Goal: Complete application form: Complete application form

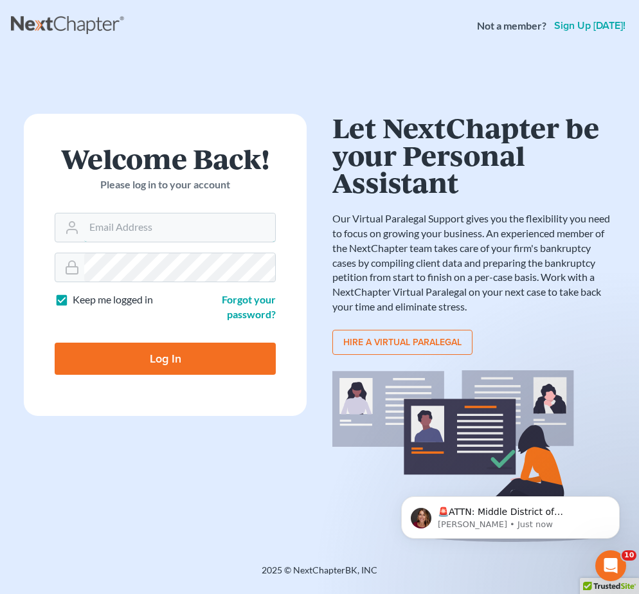
type input "[EMAIL_ADDRESS][DOMAIN_NAME]"
click at [131, 355] on input "Log In" at bounding box center [165, 359] width 221 height 32
type input "Thinking..."
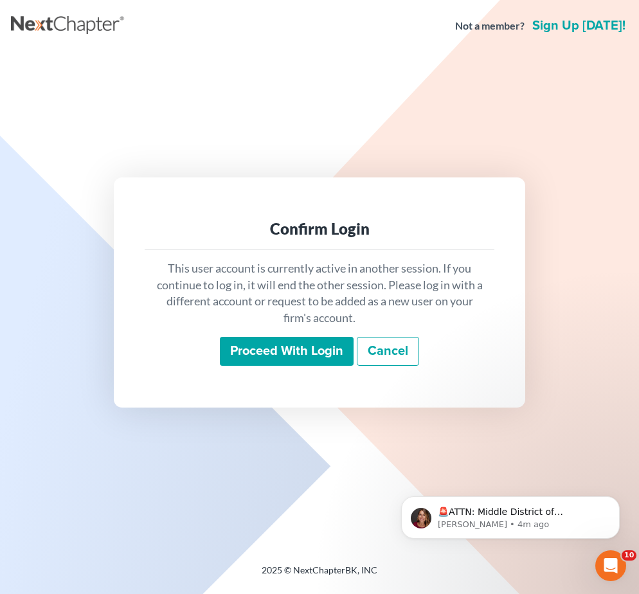
click at [283, 348] on input "Proceed with login" at bounding box center [287, 352] width 134 height 30
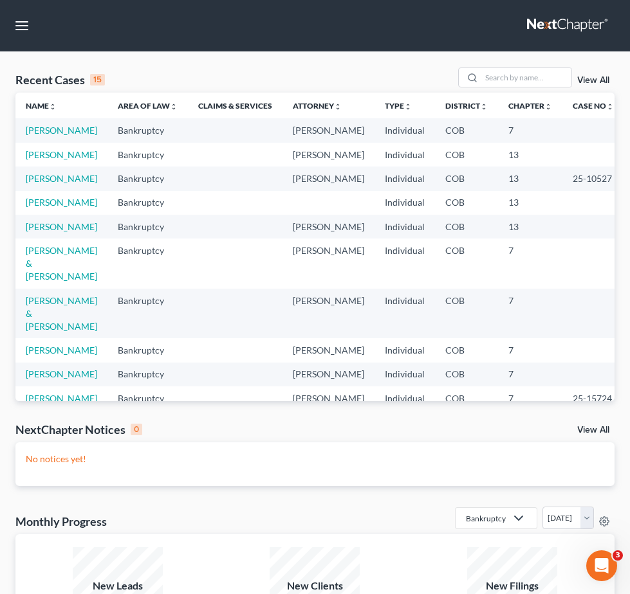
click at [0, 0] on icon at bounding box center [0, 0] width 0 height 0
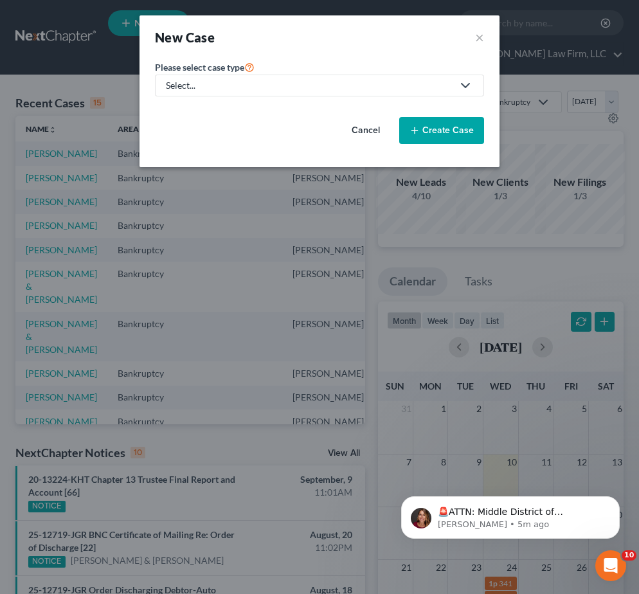
click at [313, 93] on link "Select..." at bounding box center [319, 86] width 329 height 22
click at [204, 114] on div "Bankruptcy" at bounding box center [190, 111] width 46 height 13
select select "11"
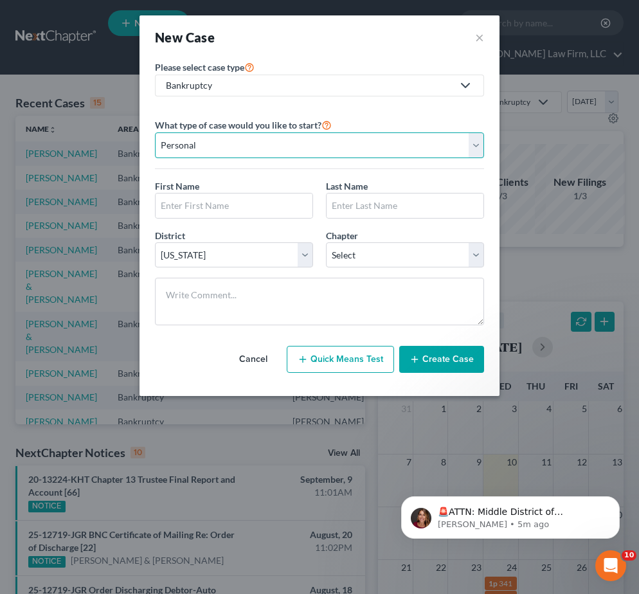
click at [244, 142] on select "Personal Business" at bounding box center [319, 146] width 329 height 26
click at [155, 133] on select "Personal Business" at bounding box center [319, 146] width 329 height 26
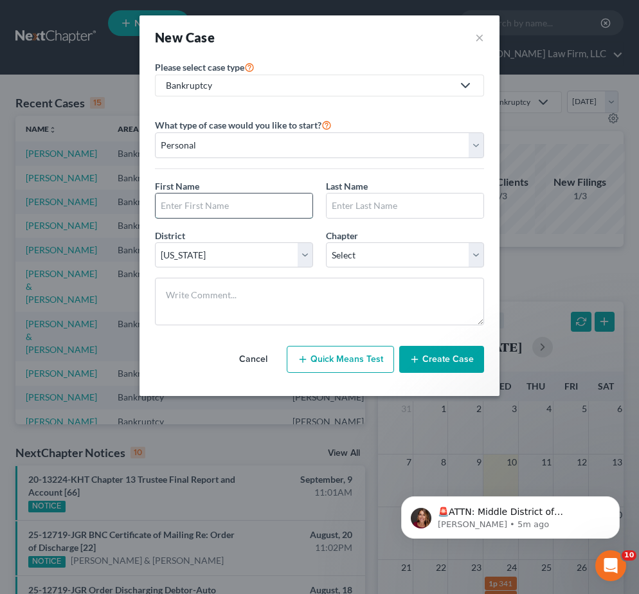
click at [235, 196] on input "text" at bounding box center [234, 206] width 157 height 24
type input "z"
type input "Trevor"
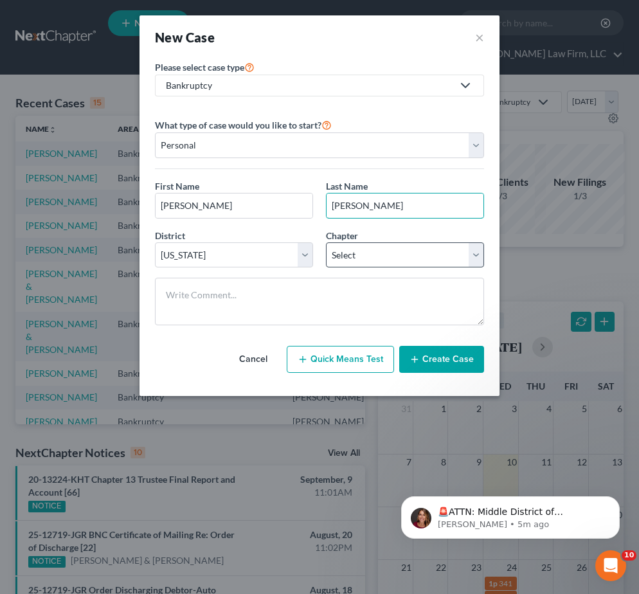
type input "Lee"
click at [394, 252] on select "Select 7 11 12 13" at bounding box center [405, 256] width 158 height 26
select select "3"
click at [326, 243] on select "Select 7 11 12 13" at bounding box center [405, 256] width 158 height 26
click at [439, 365] on button "Create Case" at bounding box center [441, 359] width 85 height 27
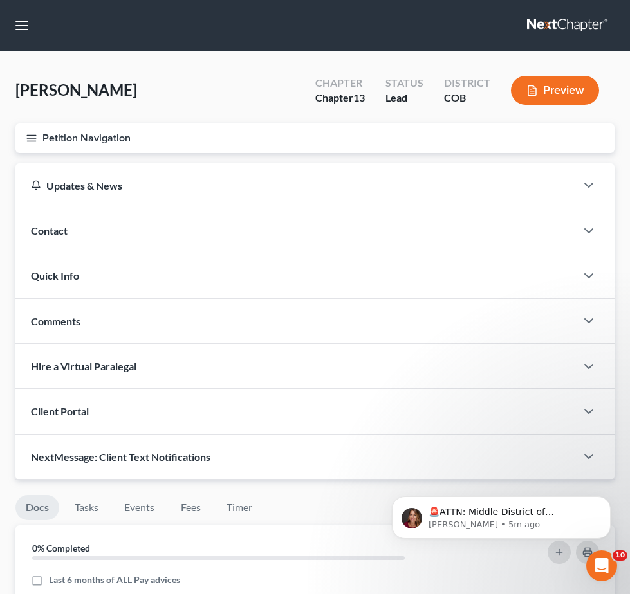
click at [304, 219] on div "Contact" at bounding box center [295, 230] width 560 height 44
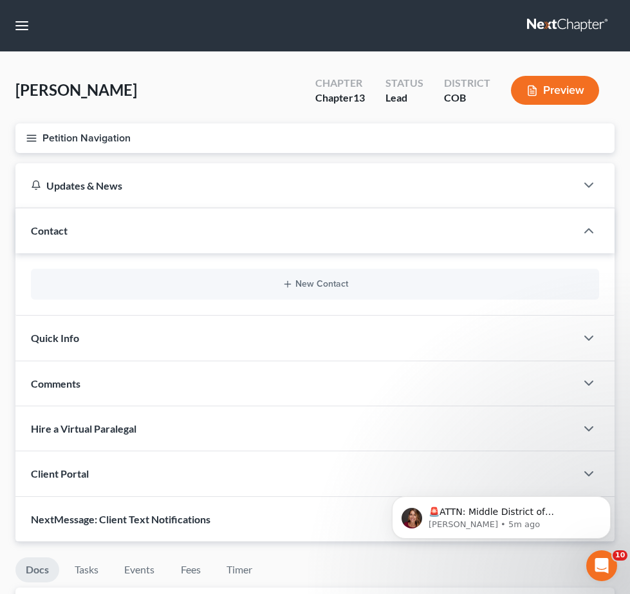
click at [381, 286] on div "New Contact" at bounding box center [314, 284] width 599 height 62
click at [293, 279] on icon "button" at bounding box center [287, 284] width 10 height 10
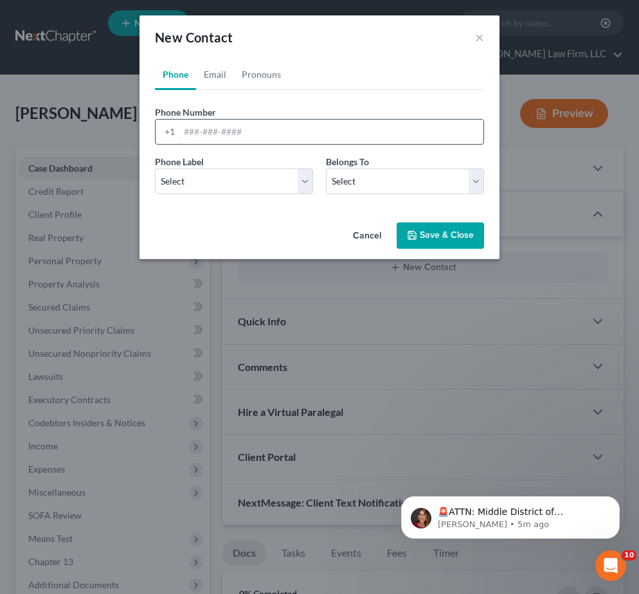
click at [293, 132] on input "tel" at bounding box center [331, 132] width 304 height 24
type input "7"
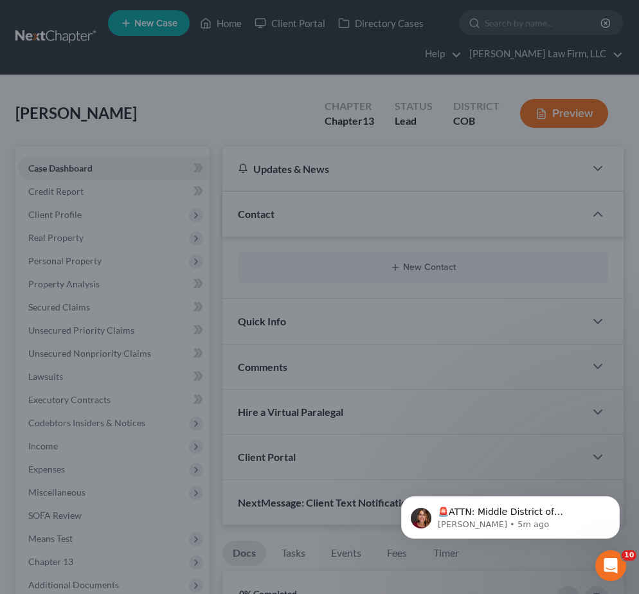
click at [625, 427] on div "New Contact × Phone Email Pronouns Phone Number * +1 7 Ext. Phone Label * Selec…" at bounding box center [319, 297] width 639 height 594
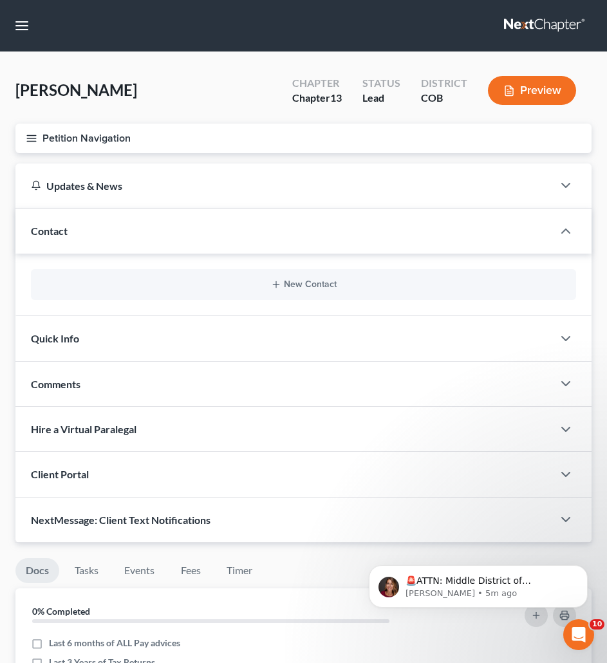
click at [268, 293] on div "New Contact" at bounding box center [303, 284] width 545 height 31
click at [278, 283] on icon "button" at bounding box center [276, 284] width 10 height 10
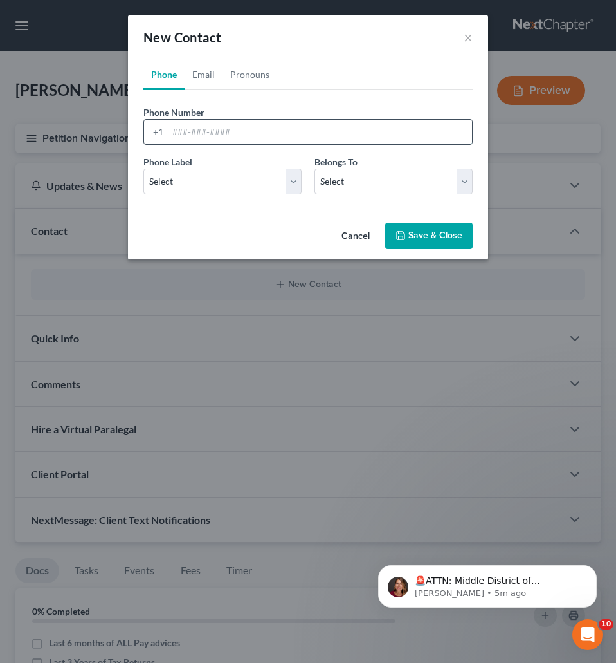
click at [244, 128] on input "tel" at bounding box center [320, 132] width 304 height 24
paste input "+1 (720) 278-3103"
click at [181, 132] on input "+1 (720) 278-3103" at bounding box center [320, 132] width 304 height 24
type input "(720) 278-3103"
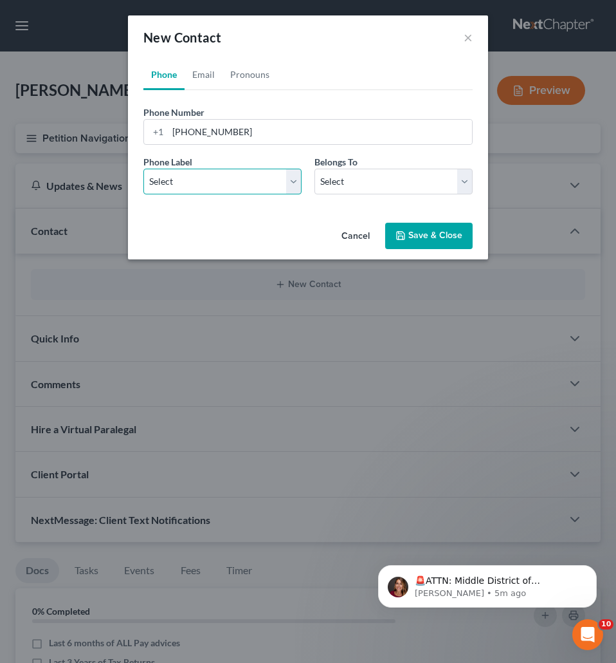
click at [225, 183] on select "Select Mobile Home Work Other" at bounding box center [222, 182] width 158 height 26
select select "0"
click at [143, 169] on select "Select Mobile Home Work Other" at bounding box center [222, 182] width 158 height 26
click at [338, 167] on span "Belongs To" at bounding box center [336, 161] width 43 height 11
click at [342, 185] on select "Select Client Other" at bounding box center [394, 182] width 158 height 26
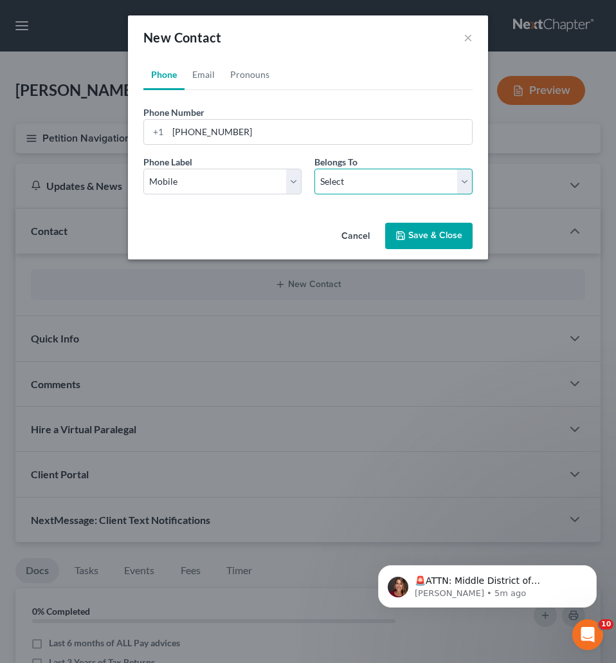
select select "0"
click at [315, 169] on select "Select Client Other" at bounding box center [394, 182] width 158 height 26
click at [394, 235] on button "Save & Close" at bounding box center [428, 236] width 87 height 27
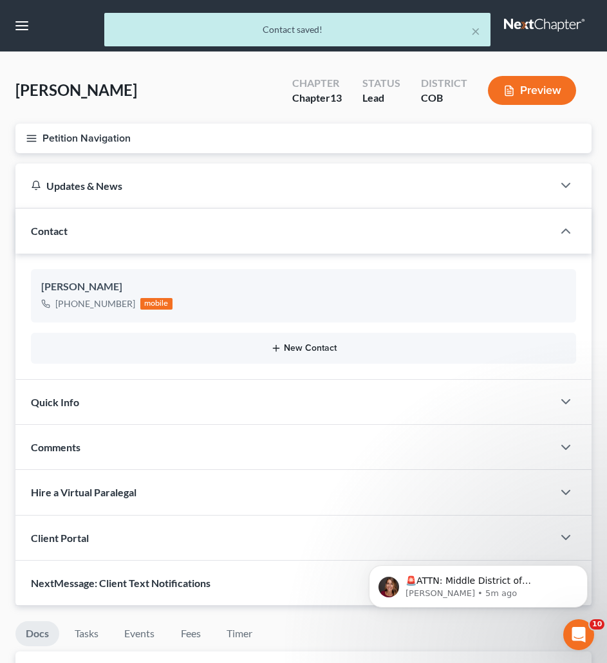
click at [325, 350] on button "New Contact" at bounding box center [303, 348] width 524 height 10
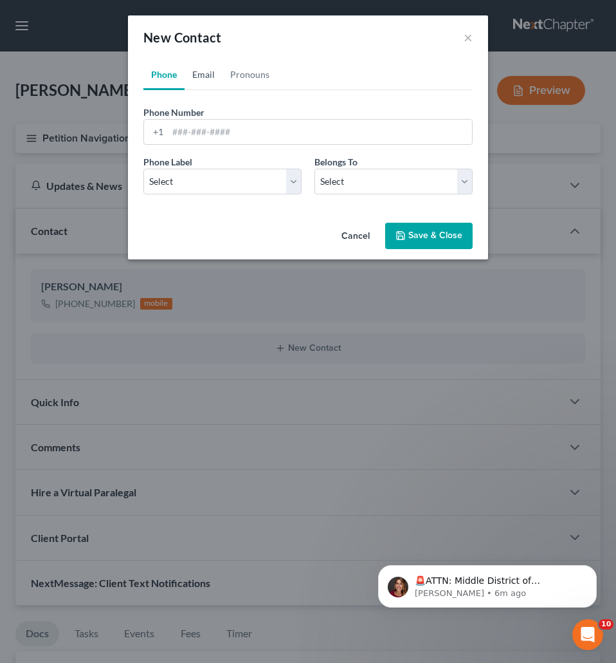
click at [198, 77] on link "Email" at bounding box center [204, 74] width 38 height 31
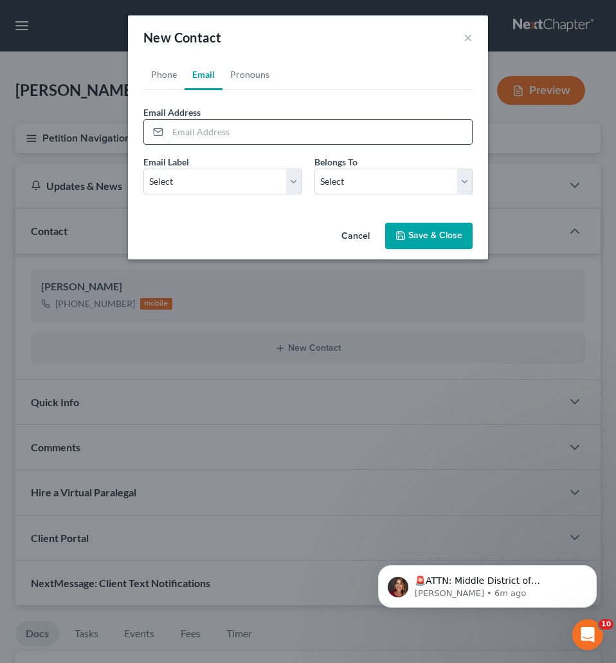
click at [195, 127] on input "email" at bounding box center [320, 132] width 304 height 24
paste input "trevor@totaldoorlogistics.com"
type input "trevor@totaldoorlogistics.com"
click at [299, 179] on select "Select Home Work Other" at bounding box center [222, 182] width 158 height 26
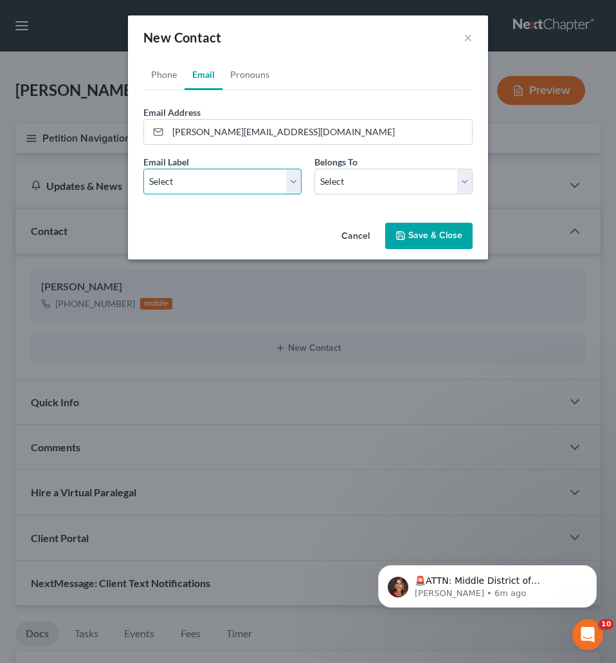
select select "0"
click at [143, 169] on select "Select Home Work Other" at bounding box center [222, 182] width 158 height 26
click at [385, 182] on select "Select Client Other" at bounding box center [394, 182] width 158 height 26
select select "0"
click at [315, 169] on select "Select Client Other" at bounding box center [394, 182] width 158 height 26
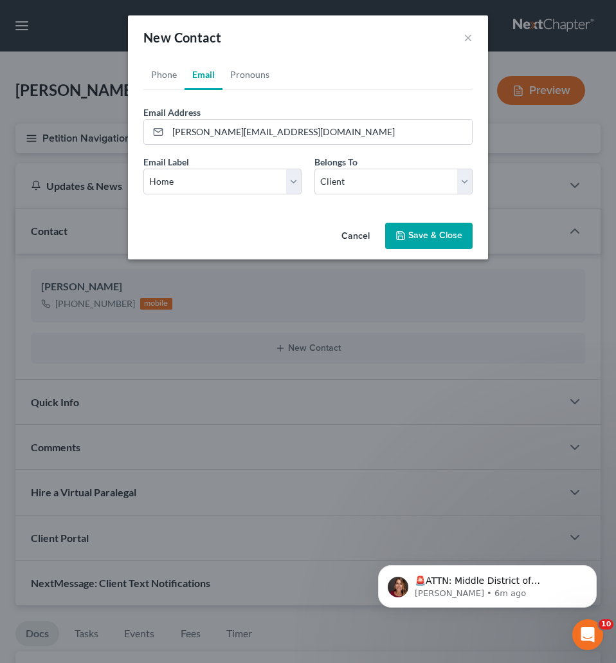
click at [419, 230] on button "Save & Close" at bounding box center [428, 236] width 87 height 27
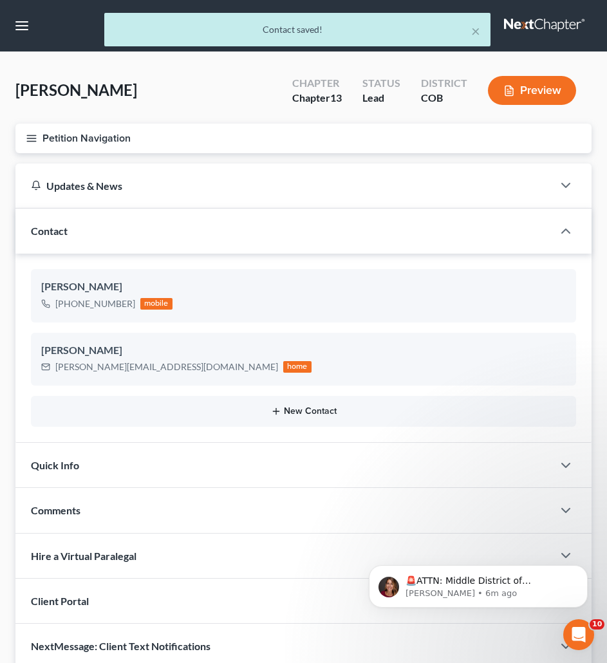
click at [328, 416] on button "New Contact" at bounding box center [303, 411] width 524 height 10
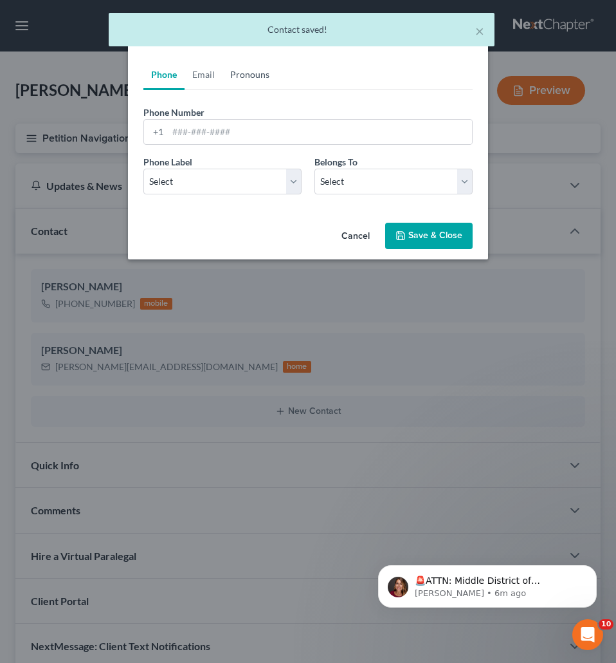
click at [248, 83] on link "Pronouns" at bounding box center [250, 74] width 55 height 31
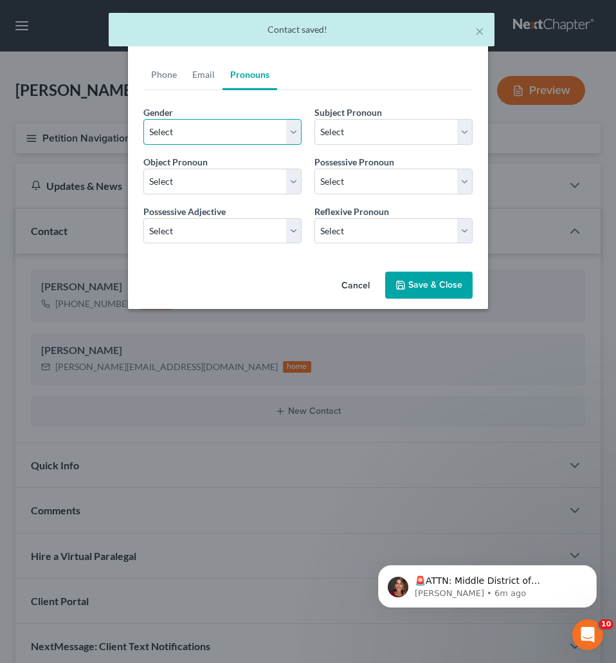
click at [224, 137] on select "Select Male Female Non Binary More Than One Person" at bounding box center [222, 132] width 158 height 26
select select "0"
click at [143, 119] on select "Select Male Female Non Binary More Than One Person" at bounding box center [222, 132] width 158 height 26
select select "0"
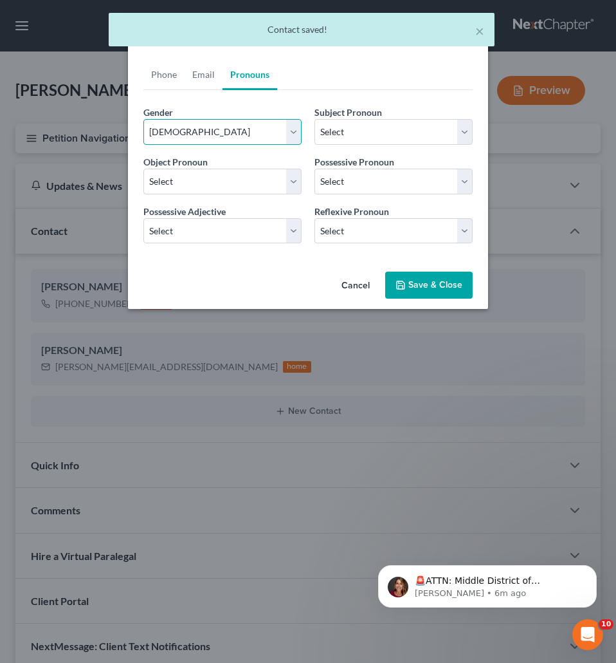
select select "0"
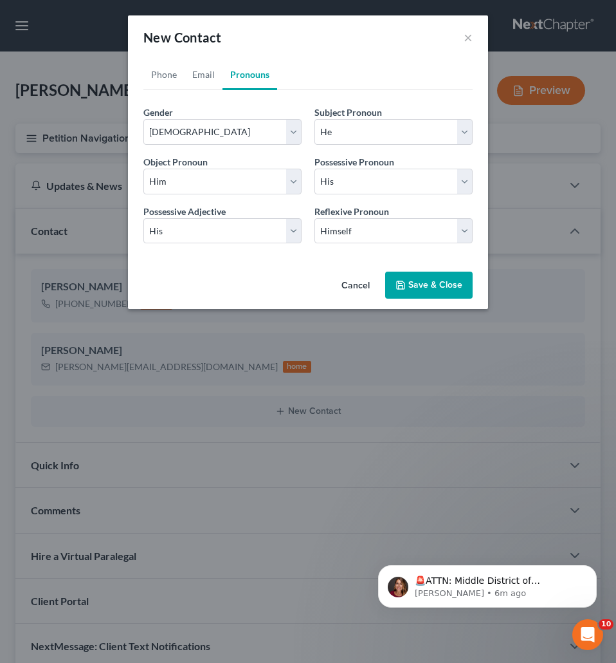
click at [428, 288] on button "Save & Close" at bounding box center [428, 284] width 87 height 27
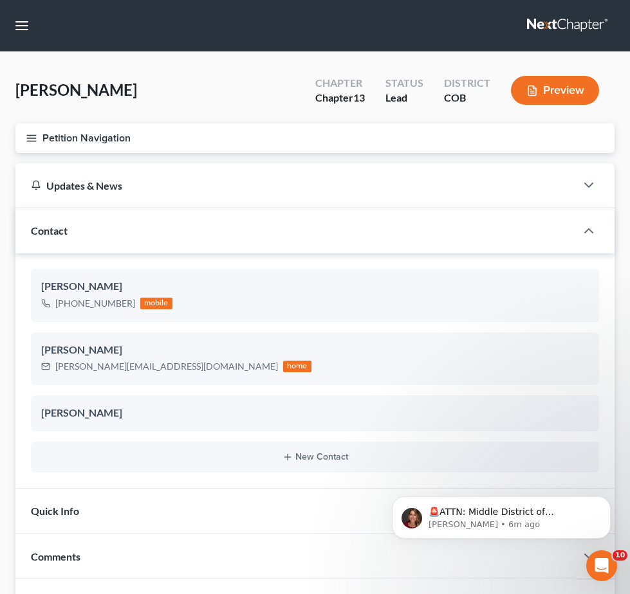
click at [0, 0] on span "Credit Report" at bounding box center [0, 0] width 0 height 0
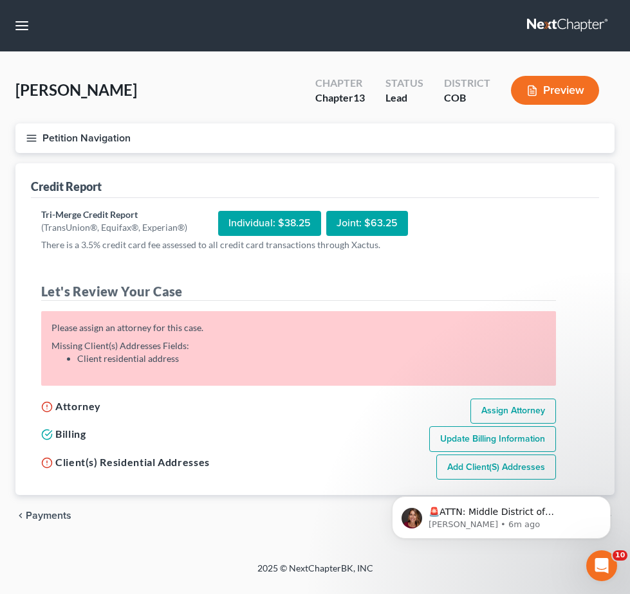
click at [556, 420] on link "Assign Attorney" at bounding box center [513, 412] width 86 height 26
select select "1"
select select "0"
select select "3"
select select "11"
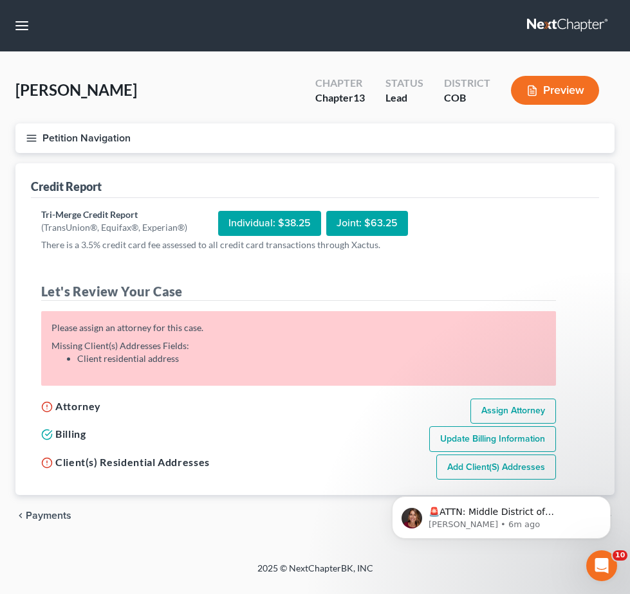
select select "5"
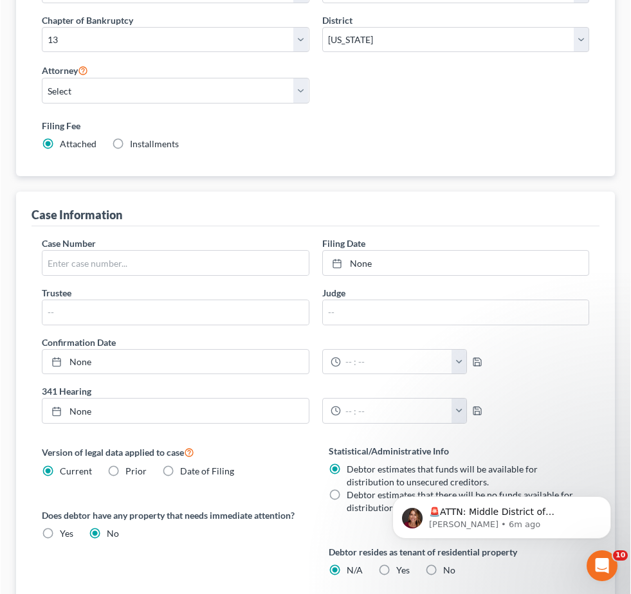
scroll to position [257, 0]
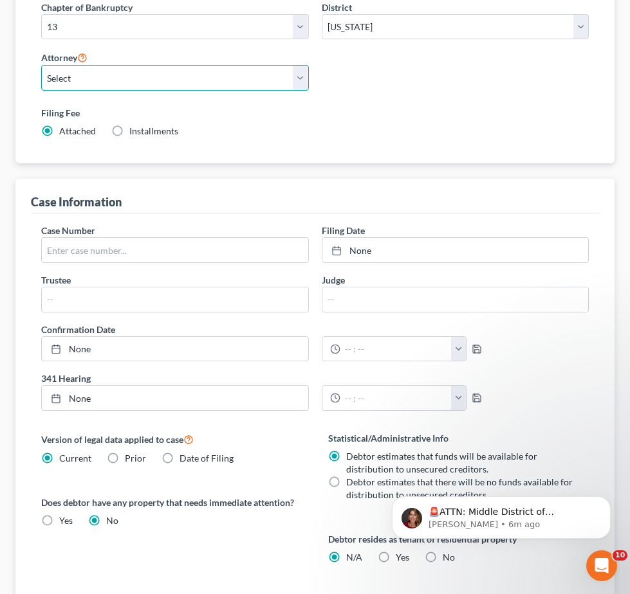
click at [309, 91] on select "Select Cory Curtis - COB David Volk - COB Robert Salter - COB" at bounding box center [175, 78] width 268 height 26
select select "2"
click at [244, 91] on select "Select Cory Curtis - COB David Volk - COB Robert Salter - COB" at bounding box center [175, 78] width 268 height 26
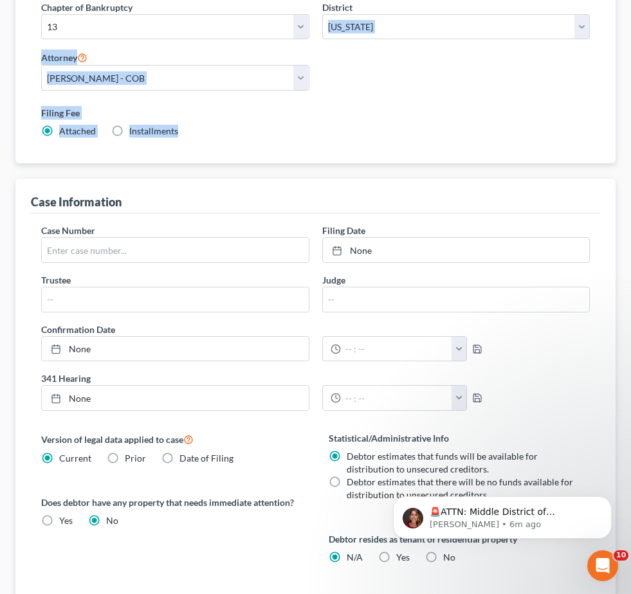
drag, startPoint x: 630, startPoint y: 180, endPoint x: 640, endPoint y: 58, distance: 122.6
click at [631, 58] on html "Home New Case Client Portal Directory Cases Curtis Law Firm, LLC zrodriguez@cmc…" at bounding box center [315, 332] width 631 height 1179
click at [621, 152] on div "Filing Information Credit Counseling Course Debtor Profile Debtor Addresses Pri…" at bounding box center [315, 389] width 613 height 967
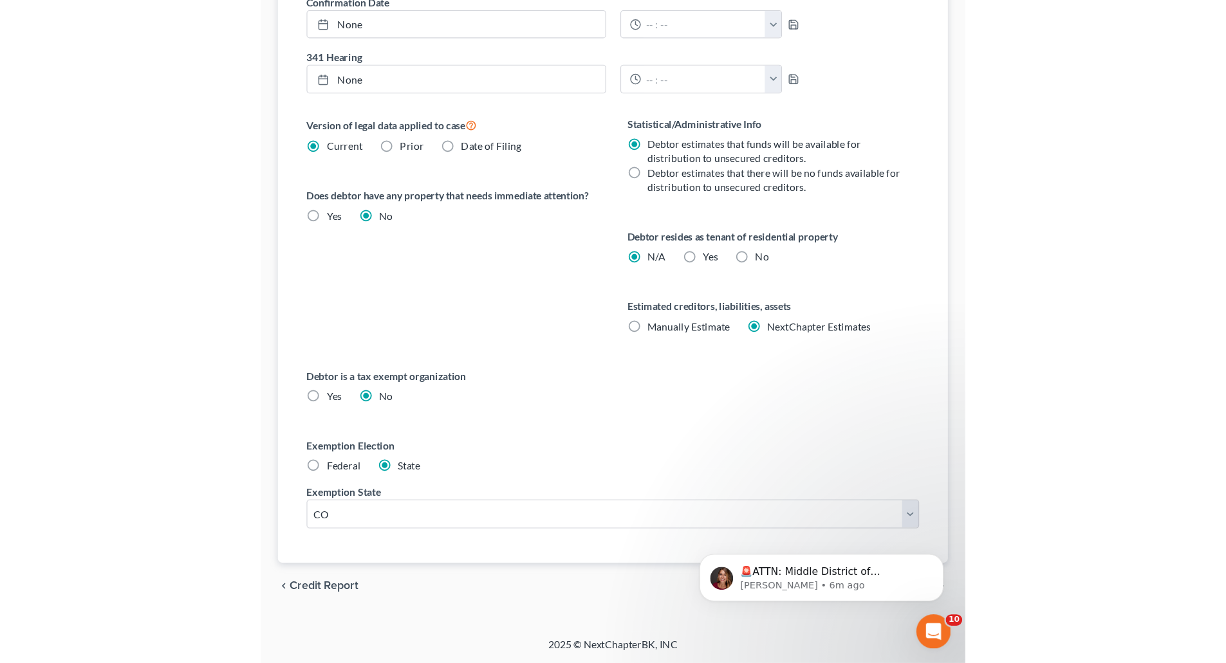
scroll to position [206, 0]
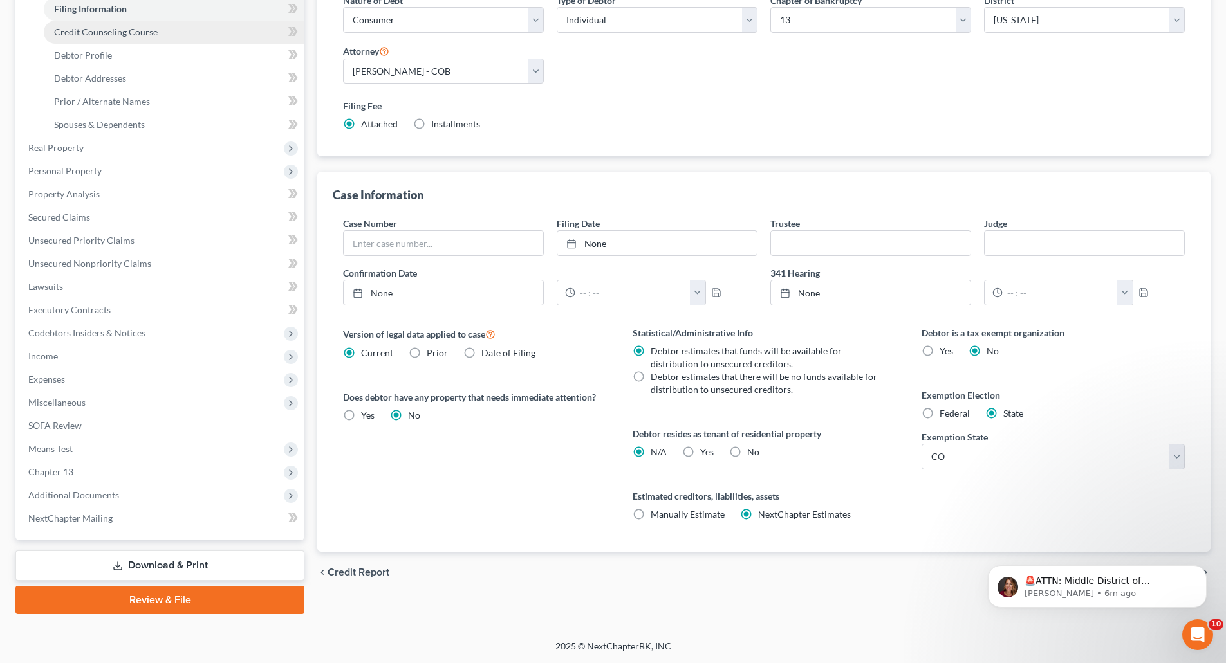
click at [111, 34] on span "Credit Counseling Course" at bounding box center [106, 31] width 104 height 11
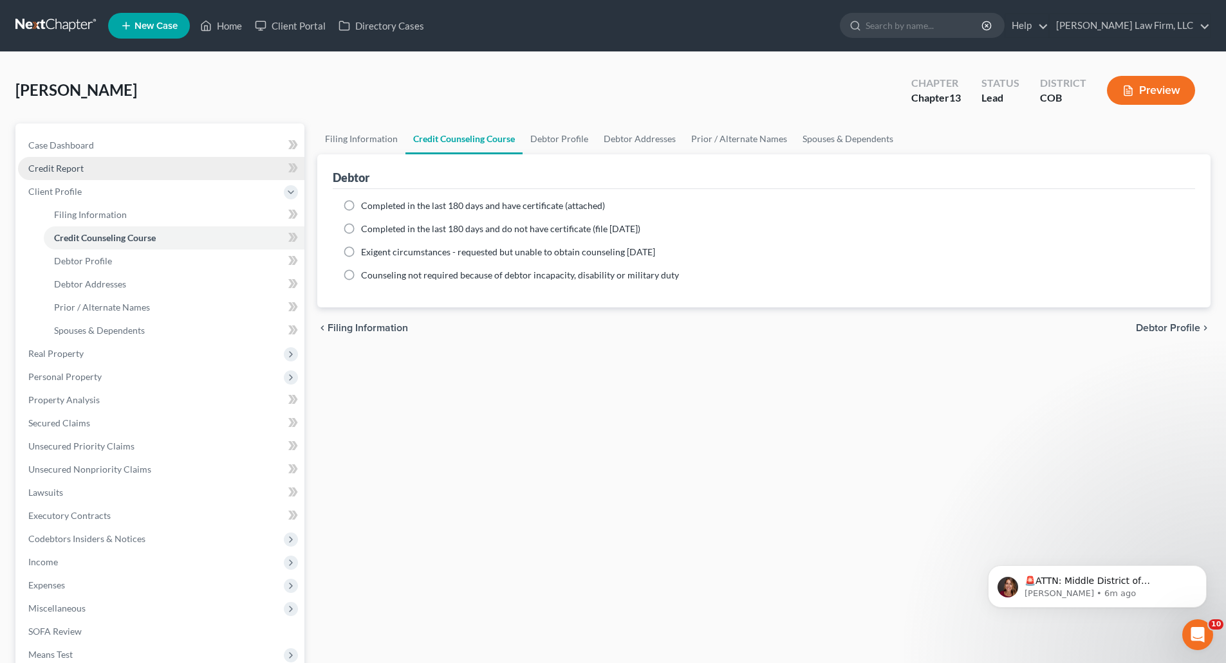
click at [149, 170] on link "Credit Report" at bounding box center [161, 168] width 286 height 23
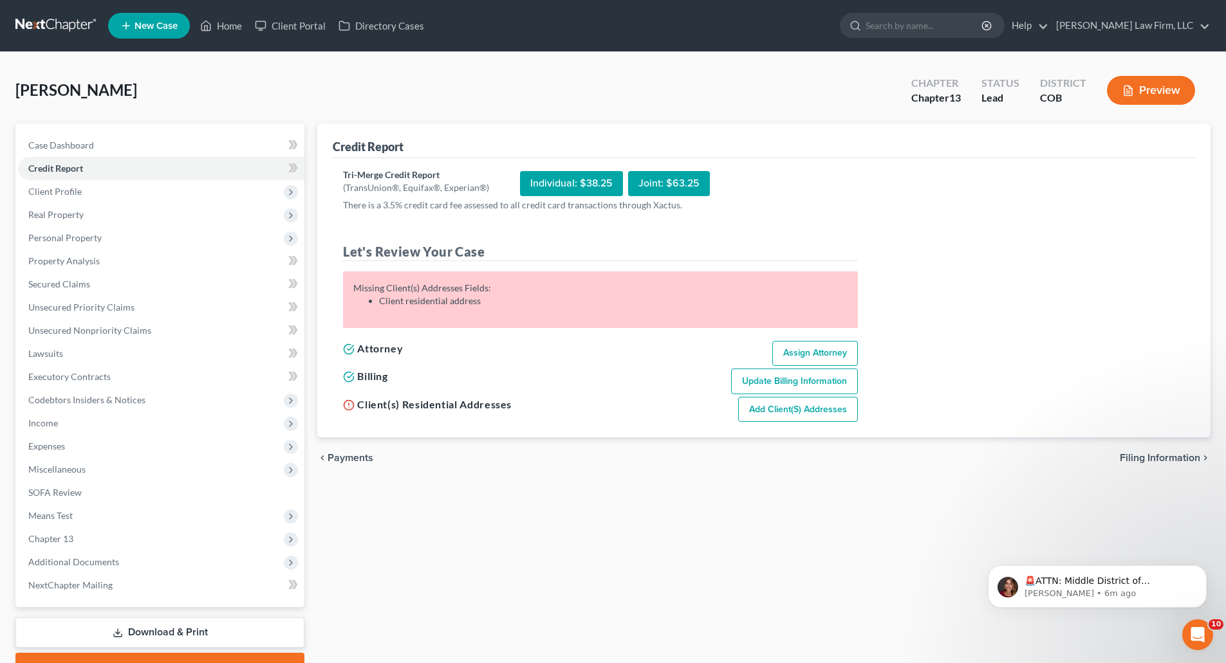
click at [639, 412] on link "Add Client(s) Addresses" at bounding box center [798, 410] width 120 height 26
select select "0"
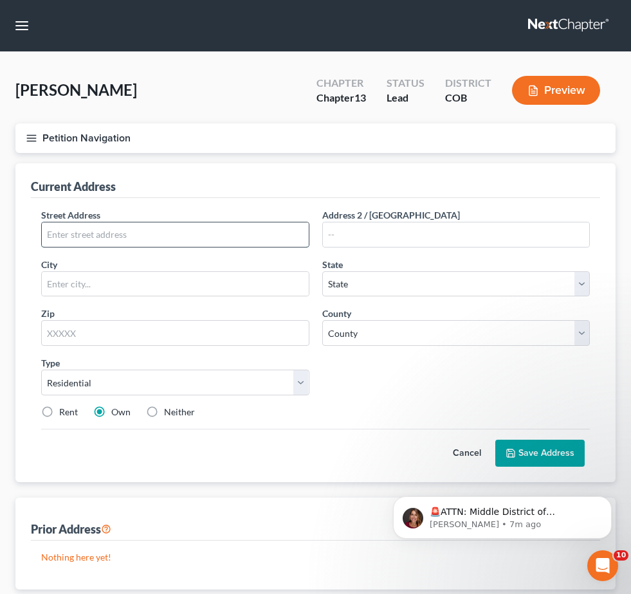
click at [309, 247] on input "text" at bounding box center [175, 235] width 267 height 24
paste input "585 W Davies Way"
type input "585 W Davies Way"
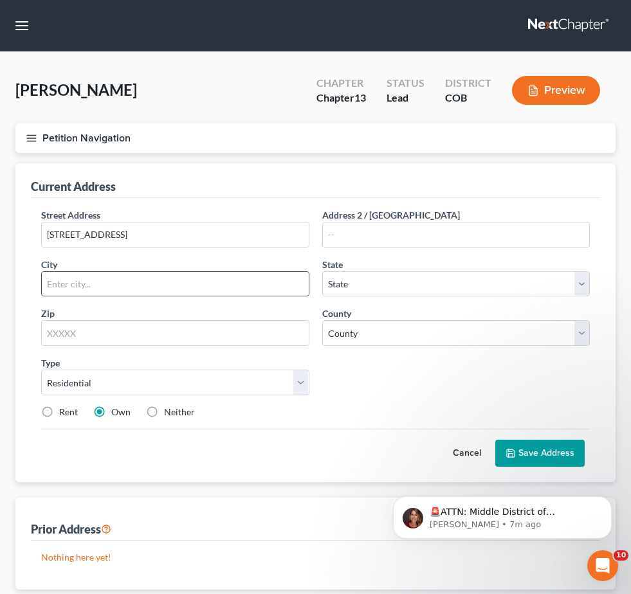
click at [261, 297] on input "text" at bounding box center [175, 284] width 267 height 24
paste input "Littleton"
type input "Littleton"
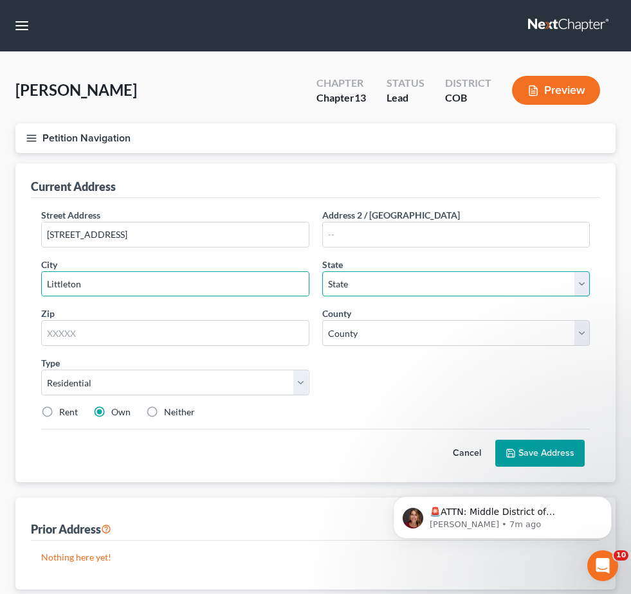
click at [476, 297] on select "State AL AK AR AZ CA CO CT DE DC FL GA GU HI ID IL IN IA KS KY LA ME MD MA MI M…" at bounding box center [456, 284] width 268 height 26
select select "5"
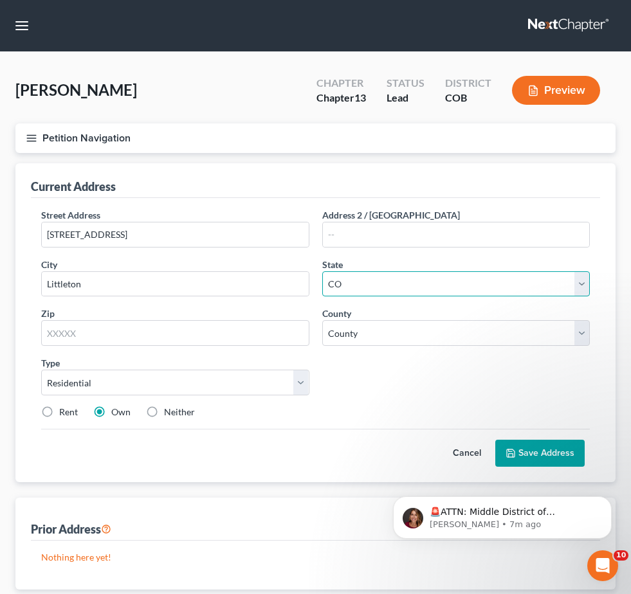
click at [424, 297] on select "State AL AK AR AZ CA CO CT DE DC FL GA GU HI ID IL IN IA KS KY LA ME MD MA MI M…" at bounding box center [456, 284] width 268 height 26
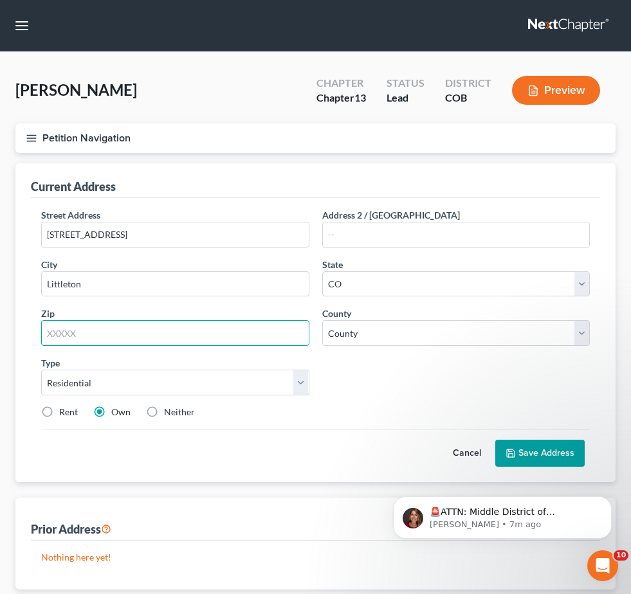
click at [309, 346] on input "text" at bounding box center [175, 333] width 268 height 26
paste input "80120"
type input "80120"
click at [536, 428] on div "Street Address * 585 W Davies Way Address 2 / PO Box City * Littleton State * S…" at bounding box center [316, 318] width 562 height 221
click at [0, 0] on link "Spouses & Dependents" at bounding box center [0, 0] width 0 height 0
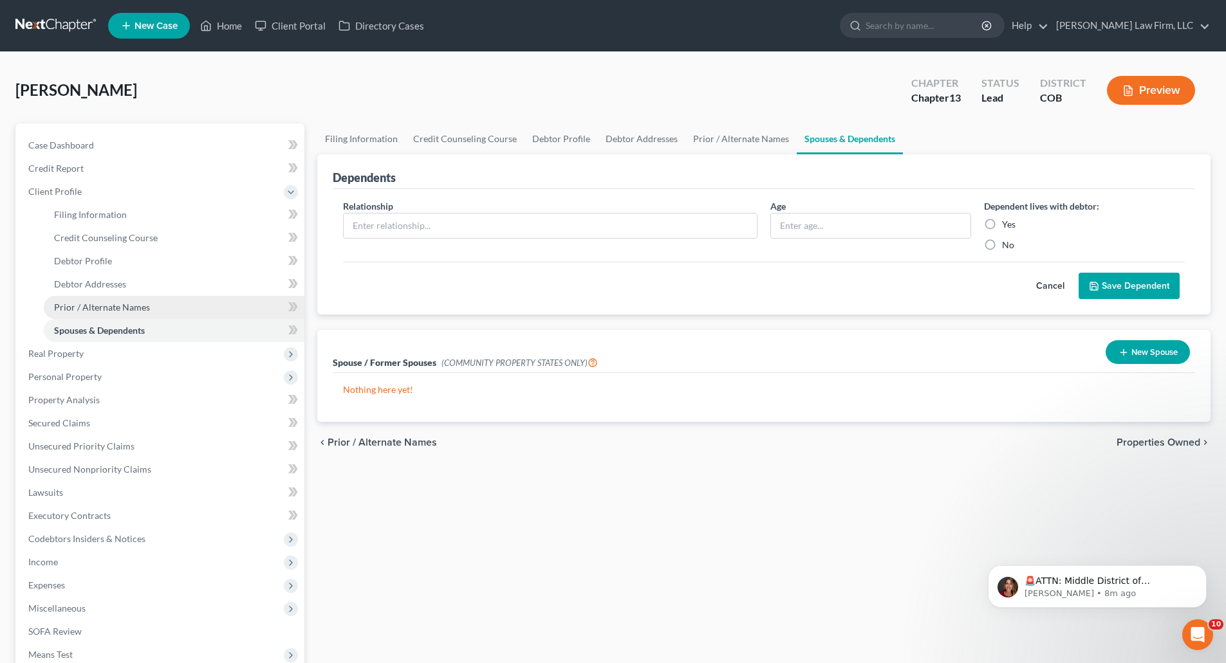
click at [96, 306] on span "Prior / Alternate Names" at bounding box center [102, 307] width 96 height 11
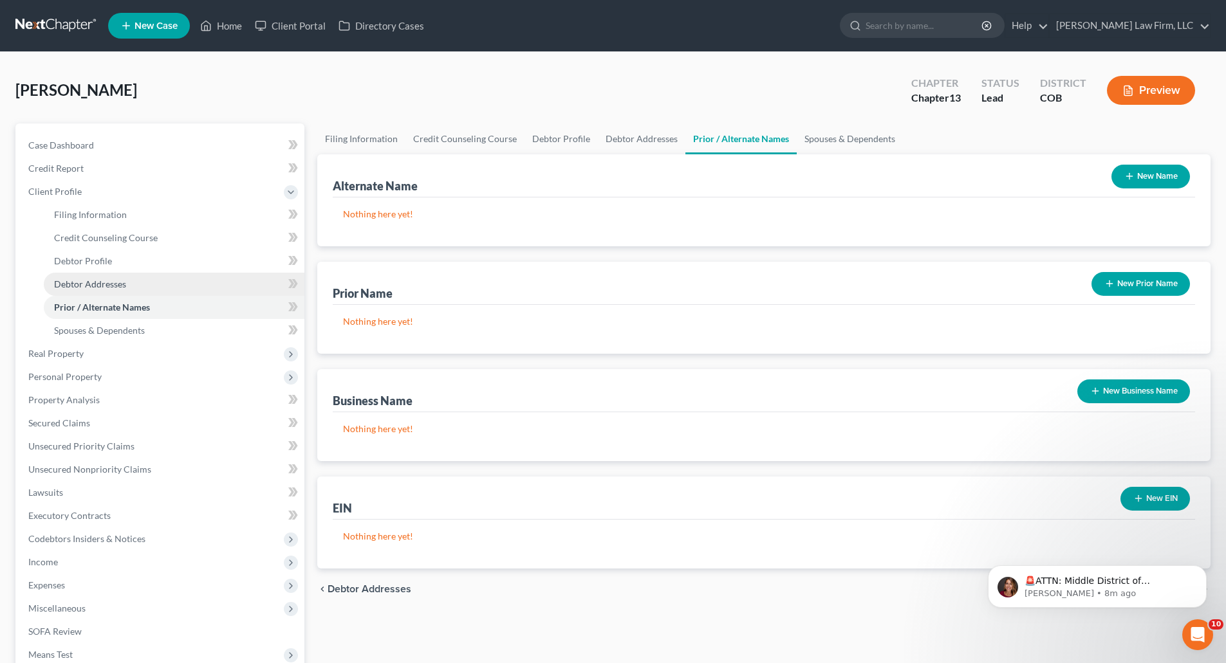
click at [97, 282] on span "Debtor Addresses" at bounding box center [90, 284] width 72 height 11
select select "0"
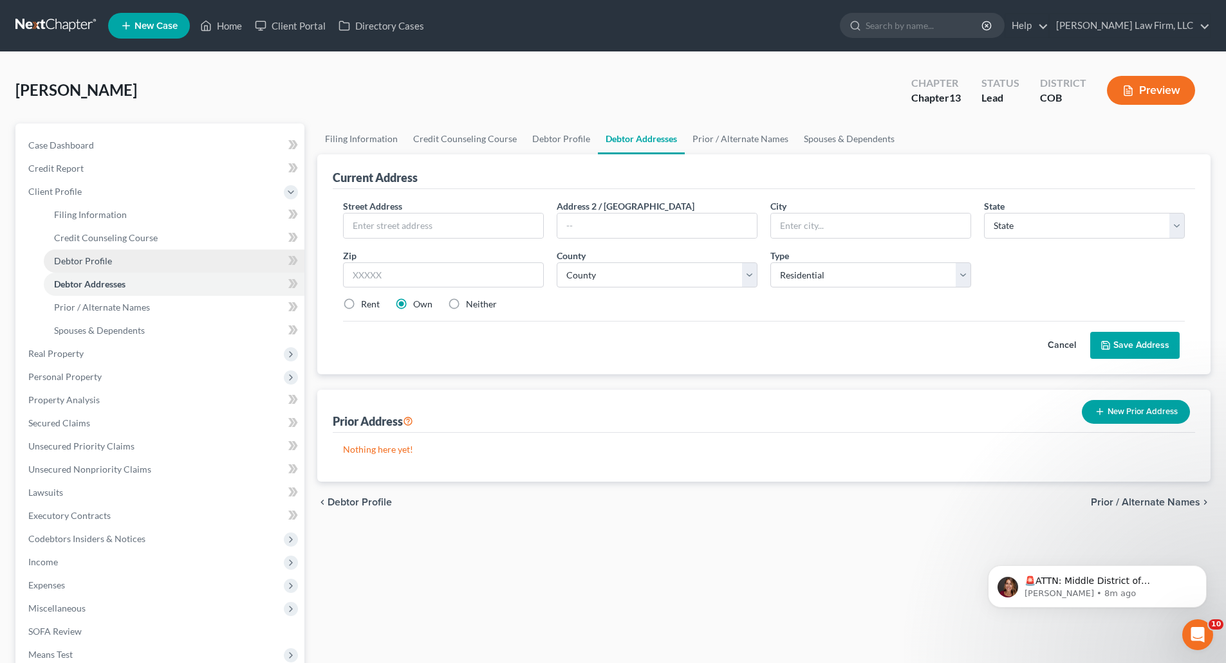
click at [92, 255] on span "Debtor Profile" at bounding box center [83, 260] width 58 height 11
select select "0"
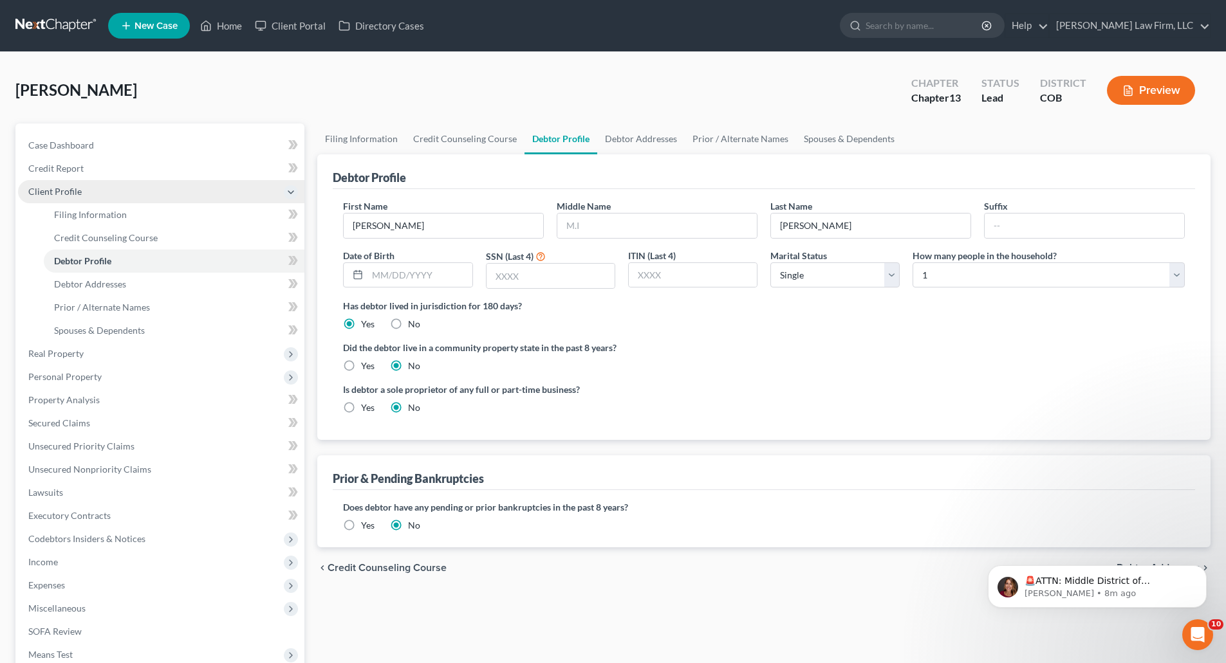
click at [61, 195] on span "Client Profile" at bounding box center [54, 191] width 53 height 11
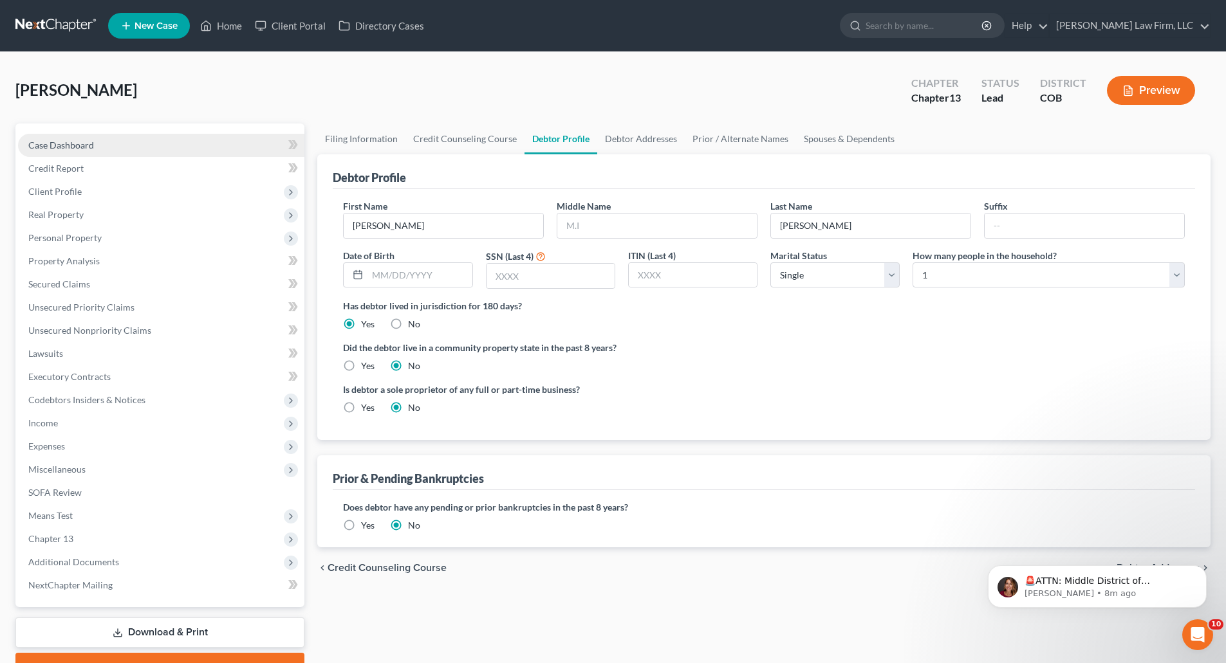
click at [61, 151] on link "Case Dashboard" at bounding box center [161, 145] width 286 height 23
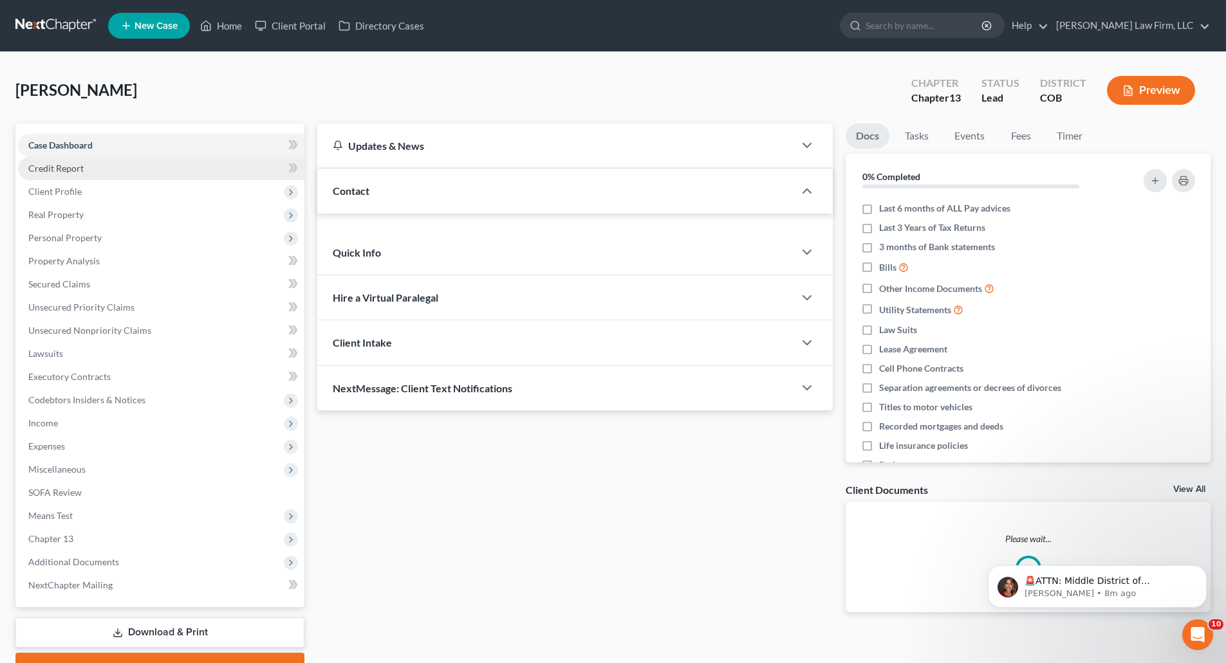
click at [59, 170] on span "Credit Report" at bounding box center [55, 168] width 55 height 11
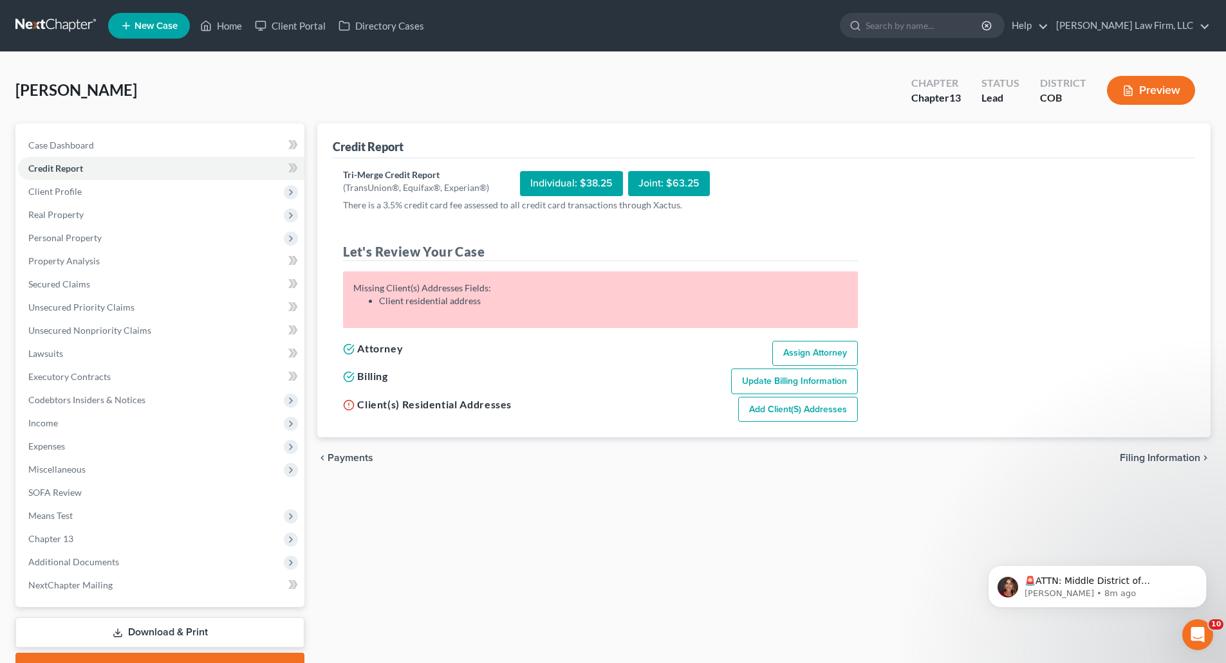
click at [639, 418] on link "Add Client(s) Addresses" at bounding box center [798, 410] width 120 height 26
select select "0"
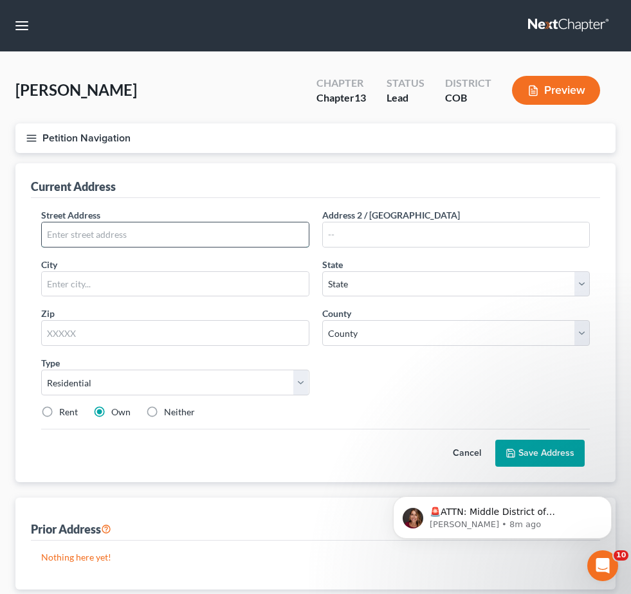
click at [291, 247] on input "text" at bounding box center [175, 235] width 267 height 24
paste input "585 W Davies Way"
type input "585 W Davies Way"
click at [309, 297] on input "text" at bounding box center [175, 284] width 267 height 24
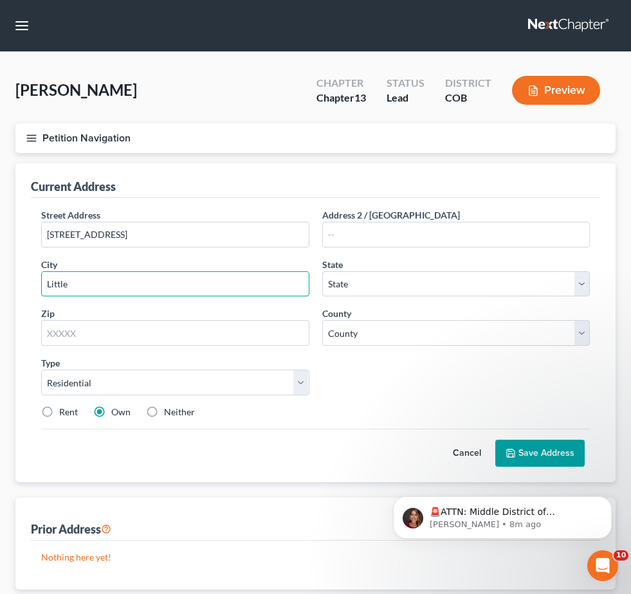
type input "Littleton"
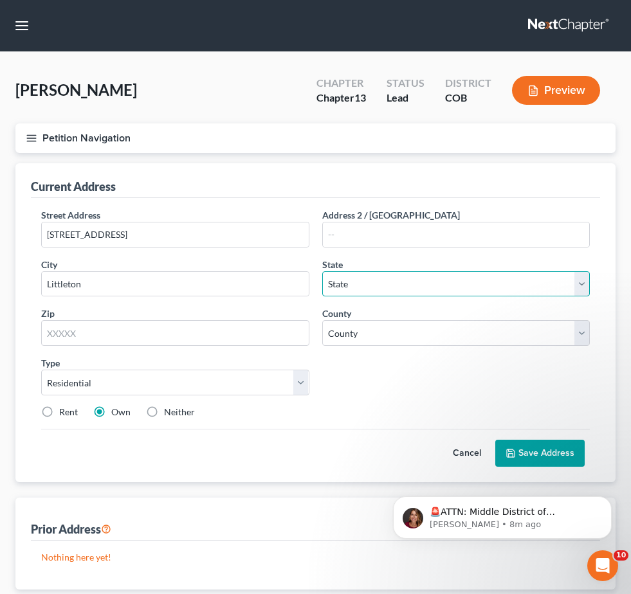
click at [505, 297] on select "State AL AK AR AZ CA CO CT DE DC FL GA GU HI ID IL IN IA KS KY LA ME MD MA MI M…" at bounding box center [456, 284] width 268 height 26
select select "5"
click at [424, 297] on select "State AL AK AR AZ CA CO CT DE DC FL GA GU HI ID IL IN IA KS KY LA ME MD MA MI M…" at bounding box center [456, 284] width 268 height 26
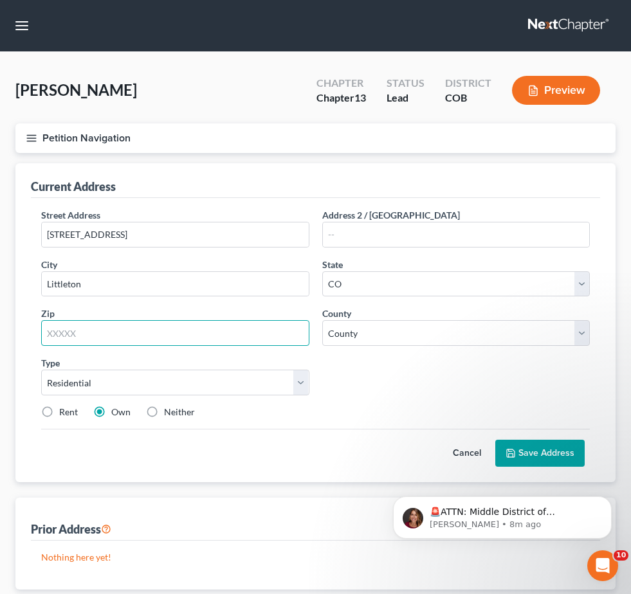
click at [267, 346] on input "text" at bounding box center [175, 333] width 268 height 26
type input "80120"
click at [512, 491] on body "🚨ATTN: Middle District of Florida The court has added a new Credit Counseling F…" at bounding box center [502, 515] width 247 height 80
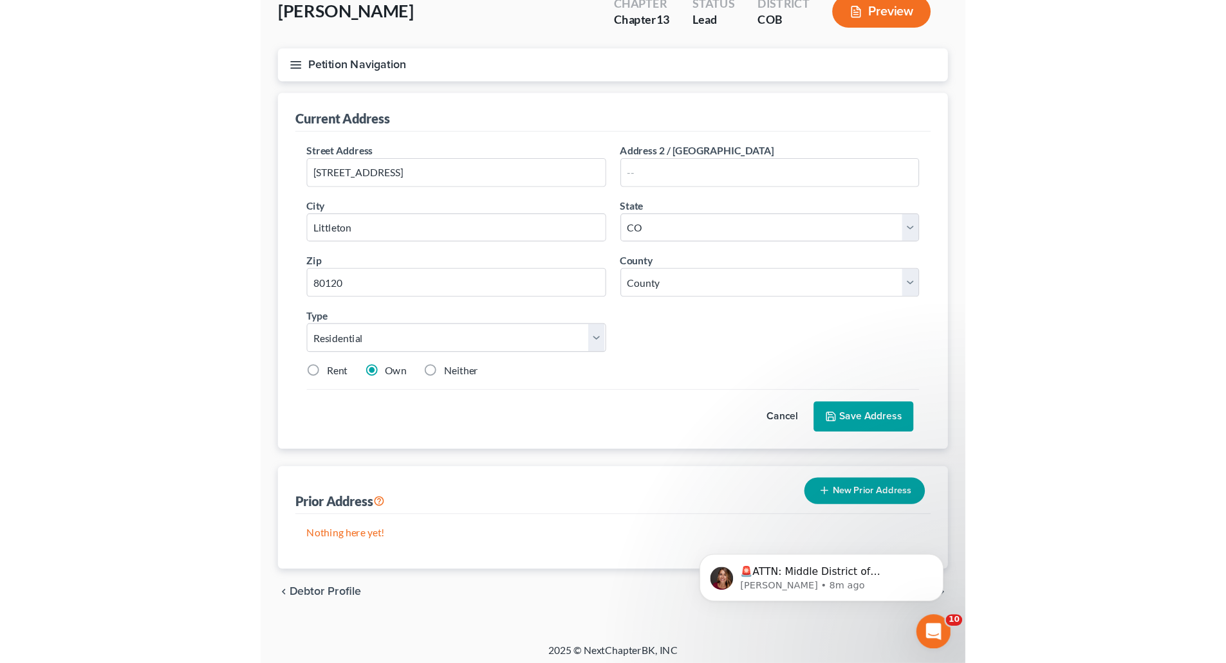
scroll to position [91, 0]
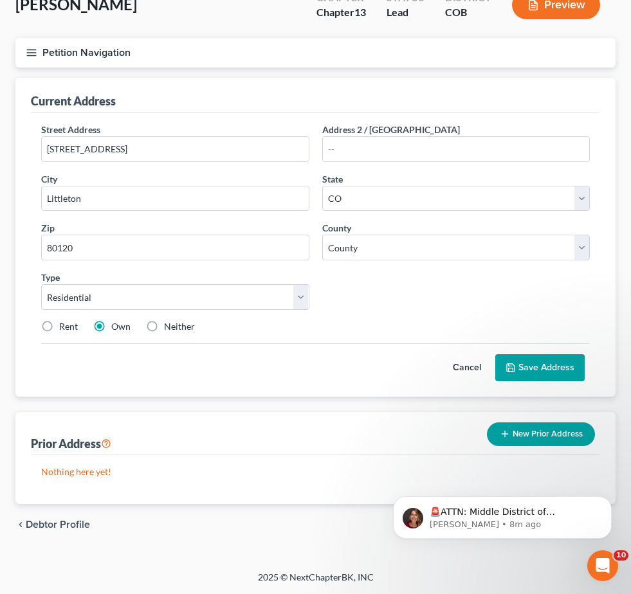
click at [520, 381] on button "Save Address" at bounding box center [539, 367] width 89 height 27
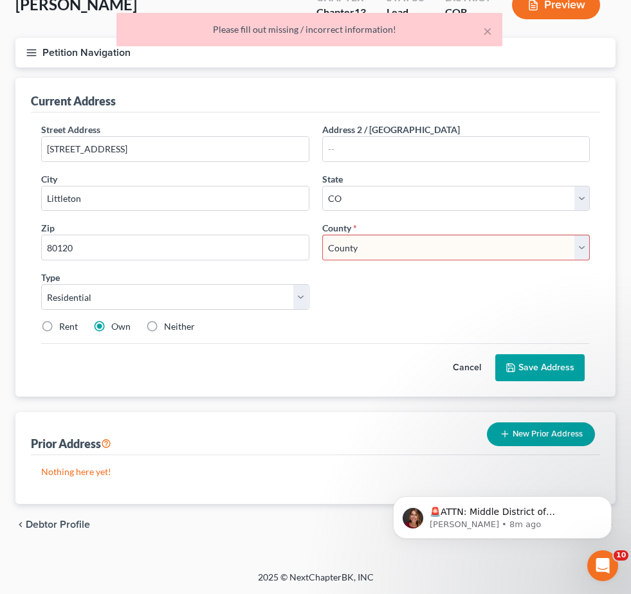
click at [554, 261] on select "County Adams County Alamosa County Arapahoe County Archuleta County Baca County…" at bounding box center [456, 248] width 268 height 26
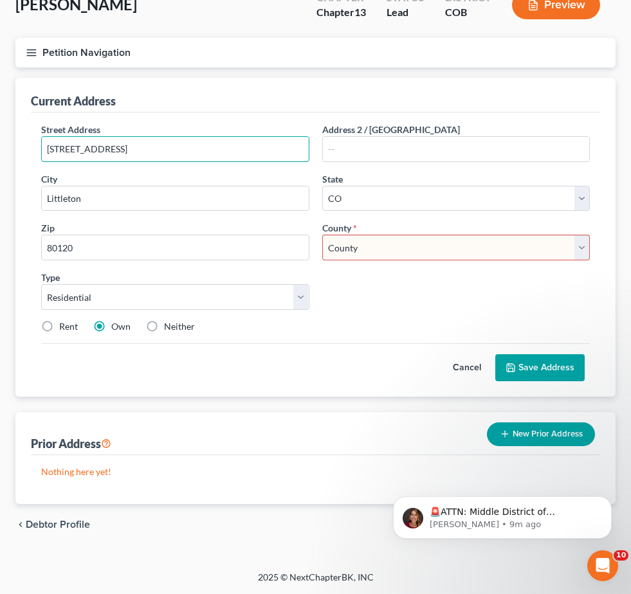
drag, startPoint x: 378, startPoint y: 190, endPoint x: 156, endPoint y: 169, distance: 222.3
click at [156, 169] on div "Petition Navigation Case Dashboard Payments Invoices Payments Payments Credit R…" at bounding box center [315, 292] width 613 height 508
type input "255 Divide View Drive"
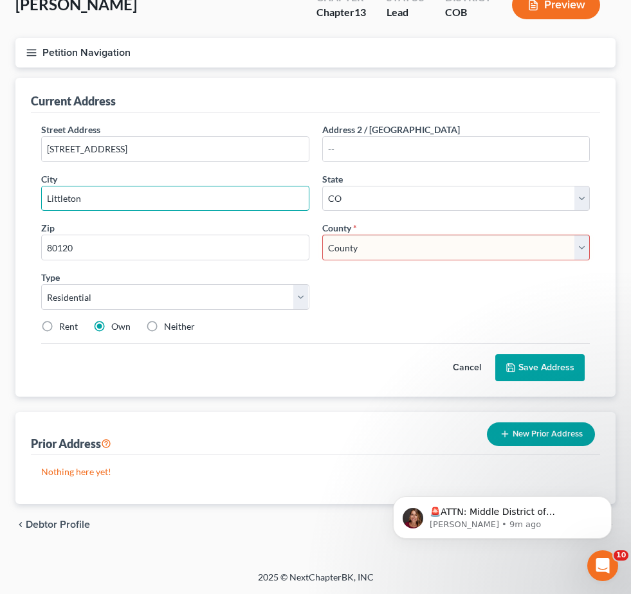
drag, startPoint x: 131, startPoint y: 232, endPoint x: 48, endPoint y: 228, distance: 82.5
click at [48, 228] on div "Petition Navigation Case Dashboard Payments Invoices Payments Payments Credit R…" at bounding box center [315, 292] width 613 height 508
type input "Golden"
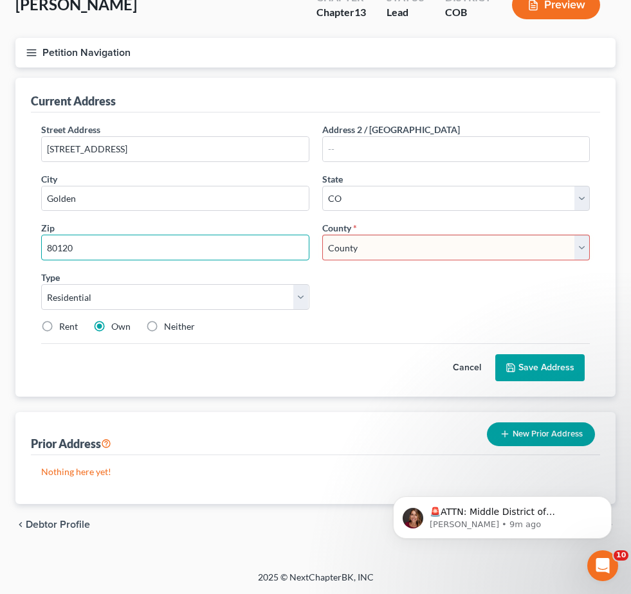
drag, startPoint x: 297, startPoint y: 284, endPoint x: 247, endPoint y: 217, distance: 83.8
click at [262, 261] on input "80120" at bounding box center [175, 248] width 268 height 26
type input "80403"
click at [589, 261] on select "County Adams County Alamosa County Arapahoe County Archuleta County Baca County…" at bounding box center [456, 248] width 268 height 26
click at [316, 162] on div "Street Address * 255 Divide View Drive" at bounding box center [175, 142] width 281 height 39
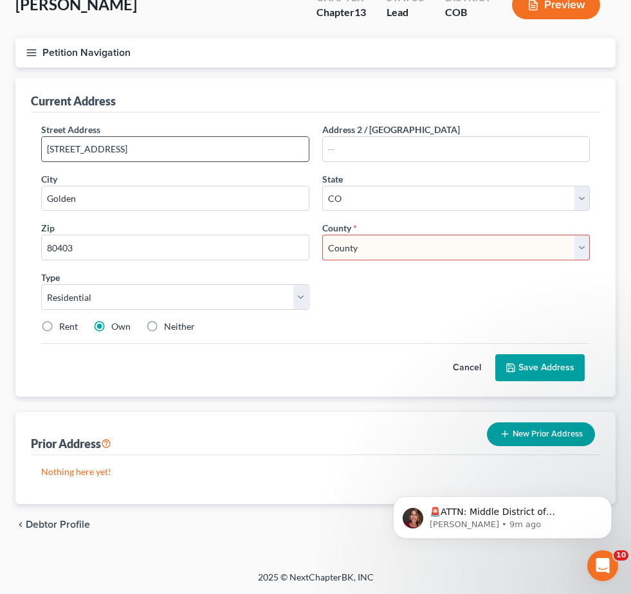
drag, startPoint x: 331, startPoint y: 195, endPoint x: 248, endPoint y: 193, distance: 83.7
click at [248, 161] on input "255 Divide View Drive" at bounding box center [175, 149] width 267 height 24
click at [483, 261] on select "County Adams County Alamosa County Arapahoe County Archuleta County Baca County…" at bounding box center [456, 248] width 268 height 26
click at [464, 261] on select "County Adams County Alamosa County Arapahoe County Archuleta County Baca County…" at bounding box center [456, 248] width 268 height 26
select select "6"
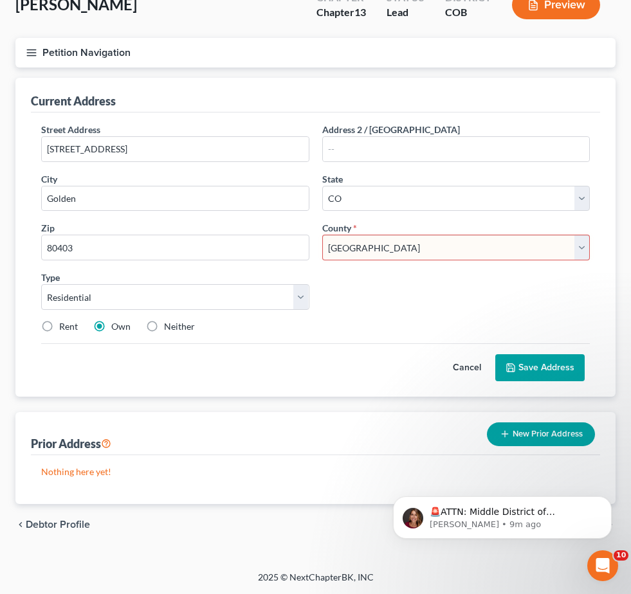
click at [424, 261] on select "County Adams County Alamosa County Arapahoe County Archuleta County Baca County…" at bounding box center [456, 248] width 268 height 26
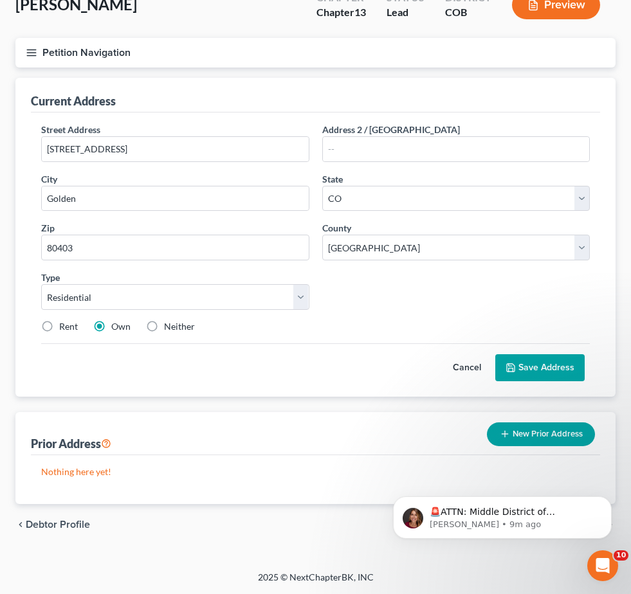
click at [565, 381] on button "Save Address" at bounding box center [539, 367] width 89 height 27
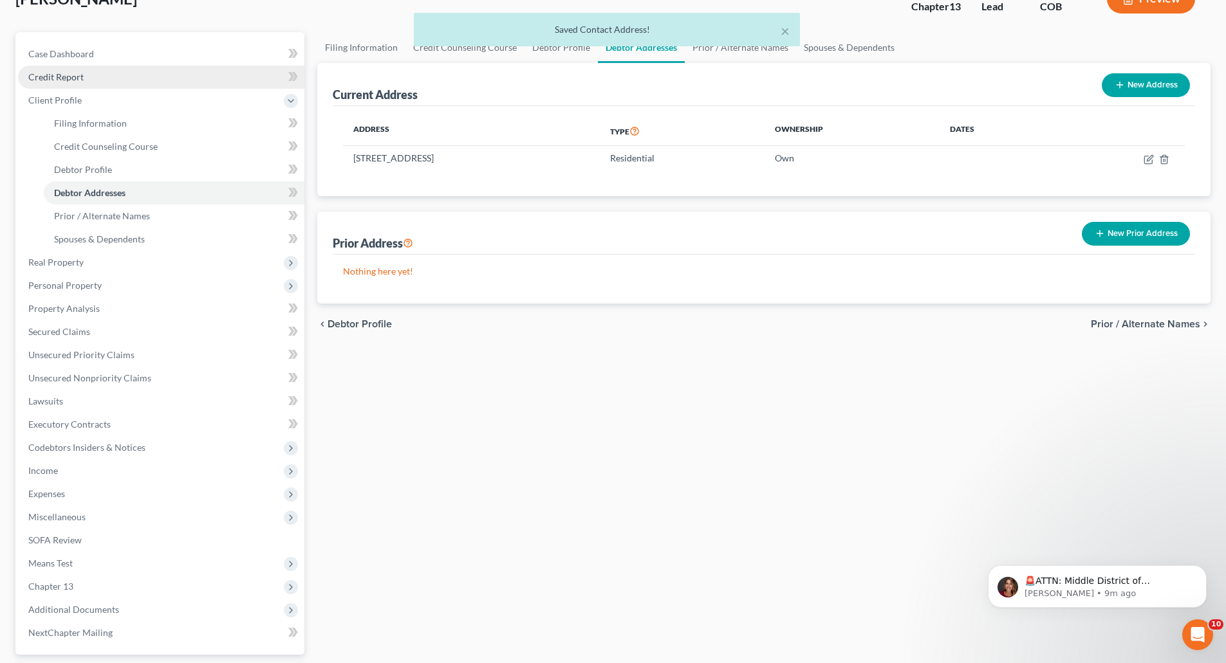
click at [52, 83] on link "Credit Report" at bounding box center [161, 77] width 286 height 23
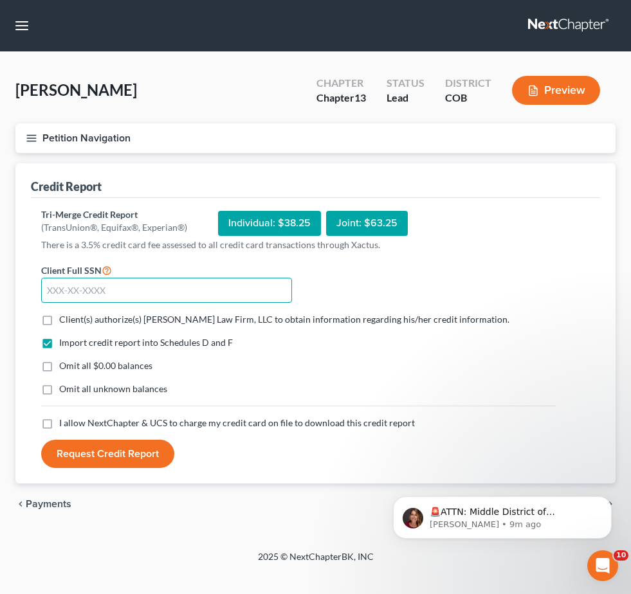
click at [292, 300] on input "text" at bounding box center [166, 291] width 251 height 26
type input "572-45-3665"
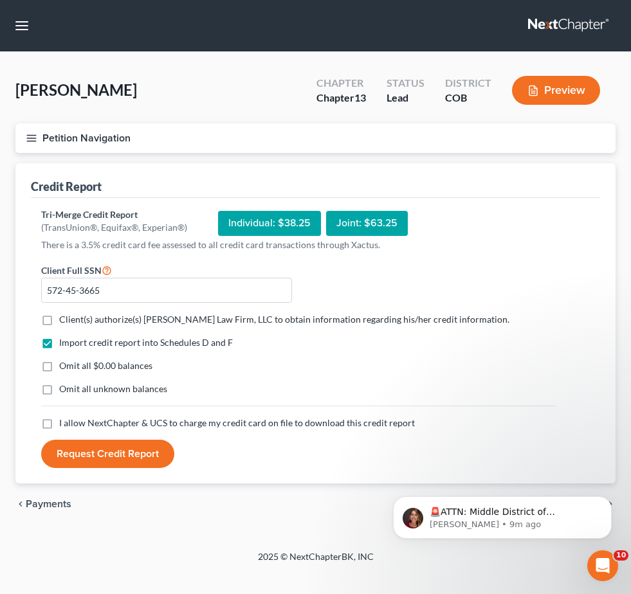
click at [250, 326] on label "Client(s) authorize(s) Curtis Law Firm, LLC to obtain information regarding his…" at bounding box center [284, 319] width 450 height 13
click at [73, 322] on input "Client(s) authorize(s) Curtis Law Firm, LLC to obtain information regarding his…" at bounding box center [68, 317] width 8 height 8
checkbox input "true"
click at [247, 430] on label "I allow NextChapter & UCS to charge my credit card on file to download this cre…" at bounding box center [237, 423] width 356 height 13
click at [73, 425] on input "I allow NextChapter & UCS to charge my credit card on file to download this cre…" at bounding box center [68, 421] width 8 height 8
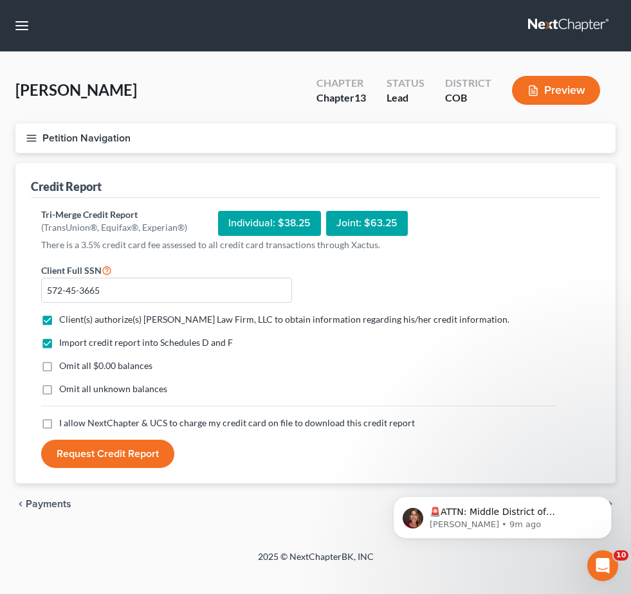
checkbox input "true"
click at [174, 468] on button "Request Credit Report" at bounding box center [107, 454] width 133 height 28
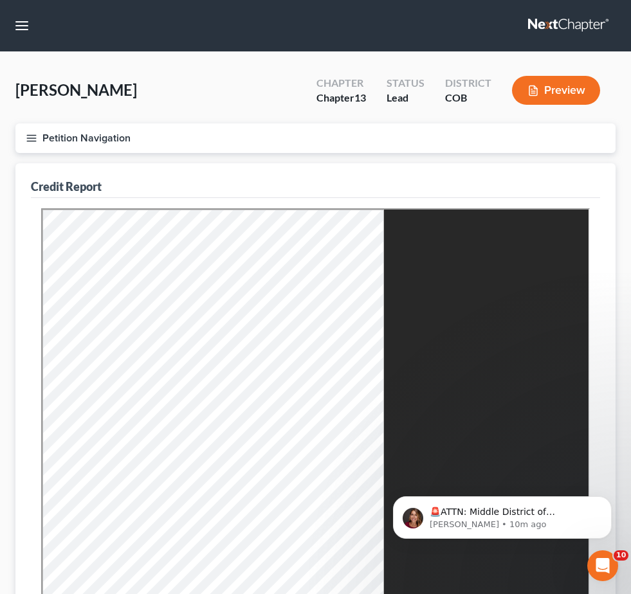
click at [66, 51] on nav "Home New Case Client Portal Directory Cases Curtis Law Firm, LLC zrodriguez@cmc…" at bounding box center [315, 25] width 631 height 51
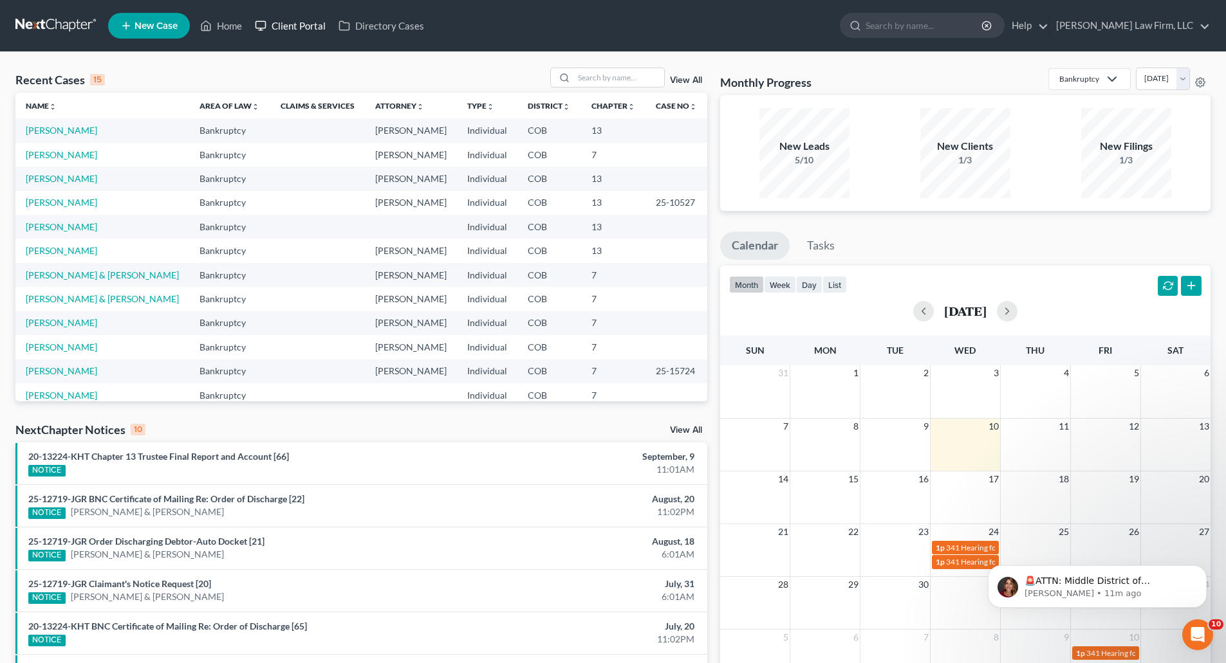
click at [295, 26] on link "Client Portal" at bounding box center [290, 25] width 84 height 23
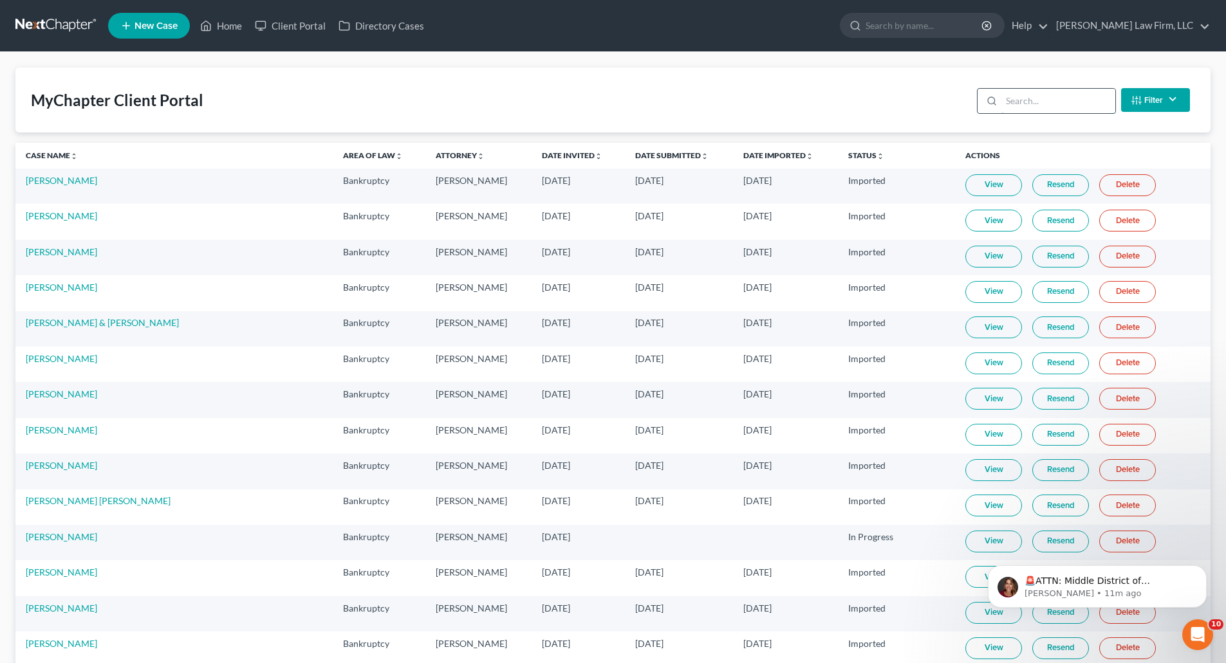
click at [616, 107] on input "search" at bounding box center [1058, 101] width 114 height 24
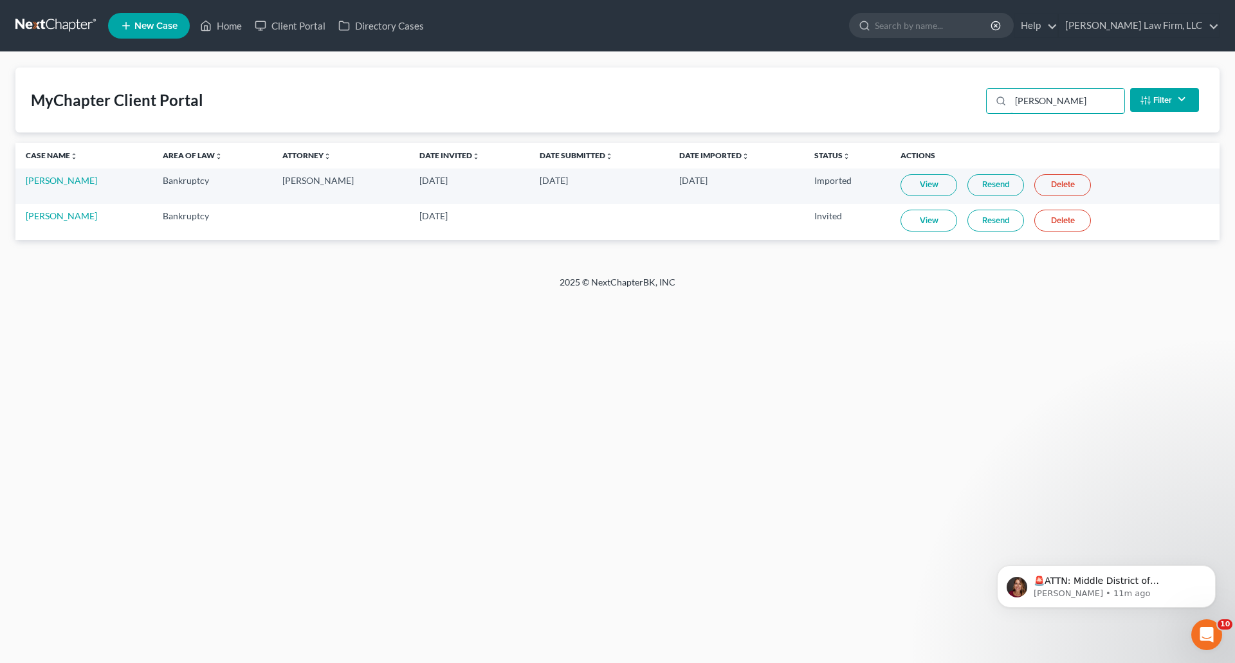
type input "[PERSON_NAME]"
click at [60, 22] on link at bounding box center [56, 25] width 82 height 23
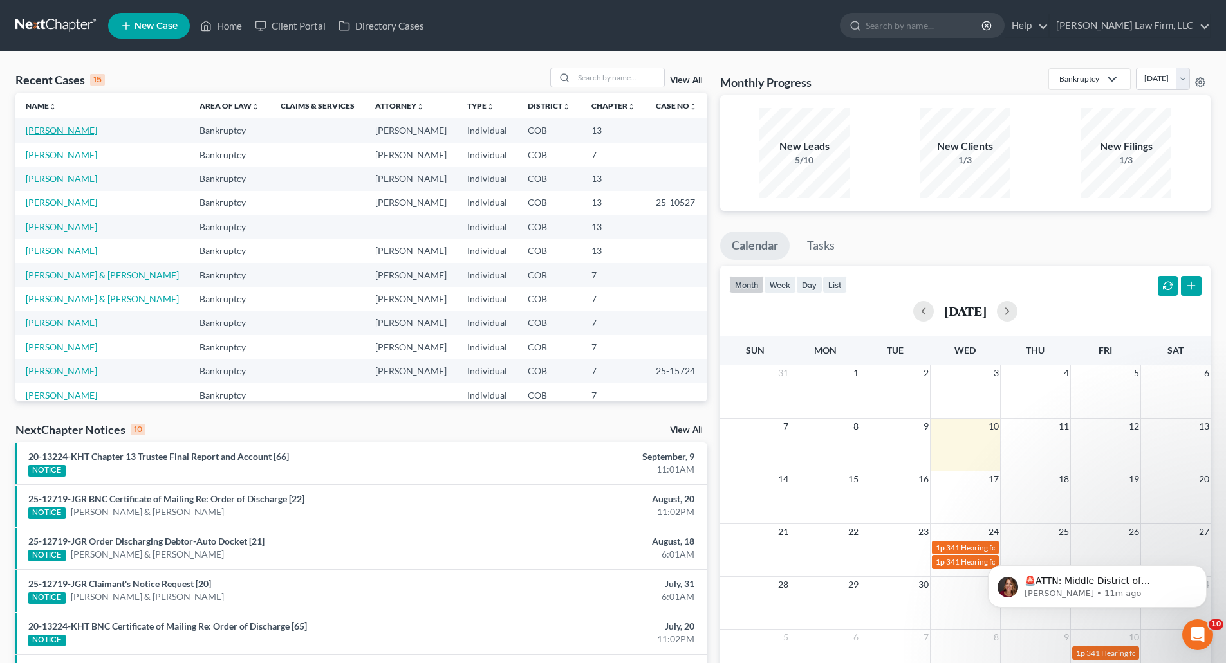
click at [55, 129] on link "Lee, Trevor" at bounding box center [61, 130] width 71 height 11
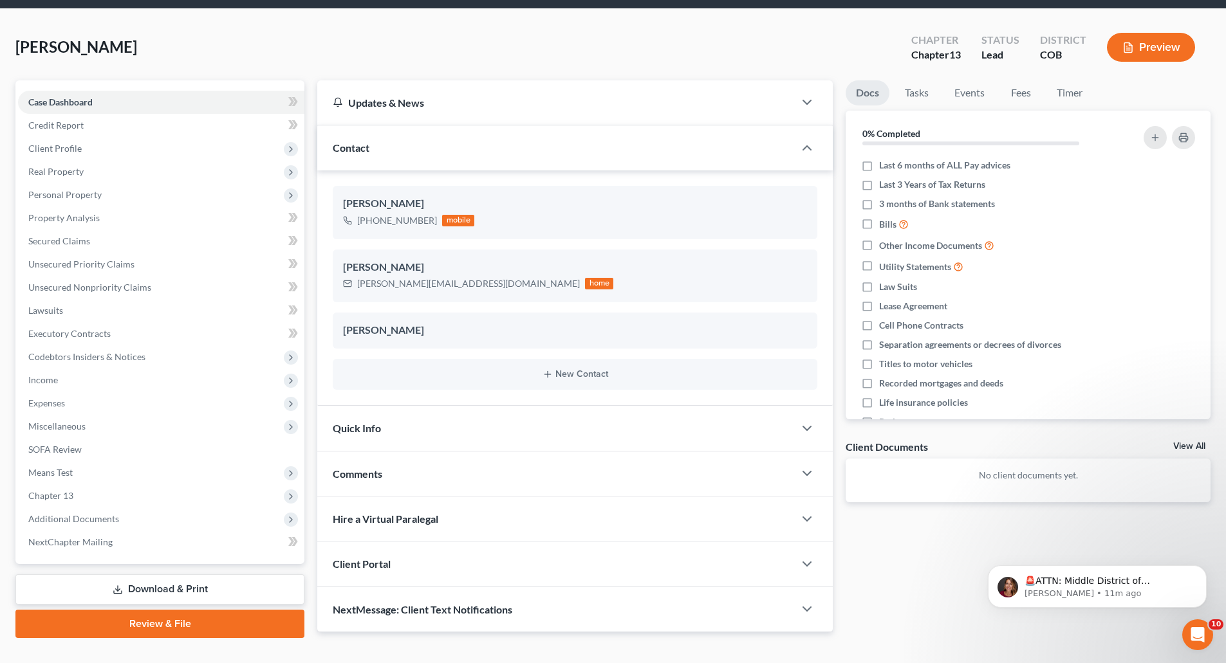
scroll to position [67, 0]
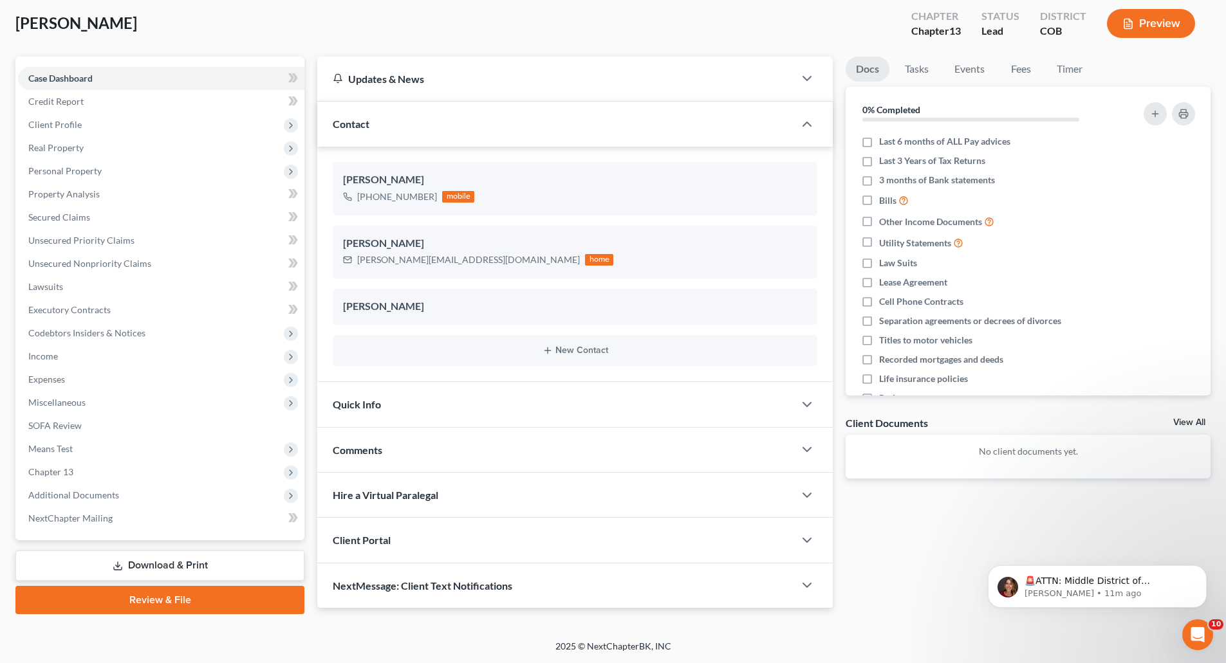
click at [456, 538] on div "Client Portal" at bounding box center [555, 540] width 477 height 44
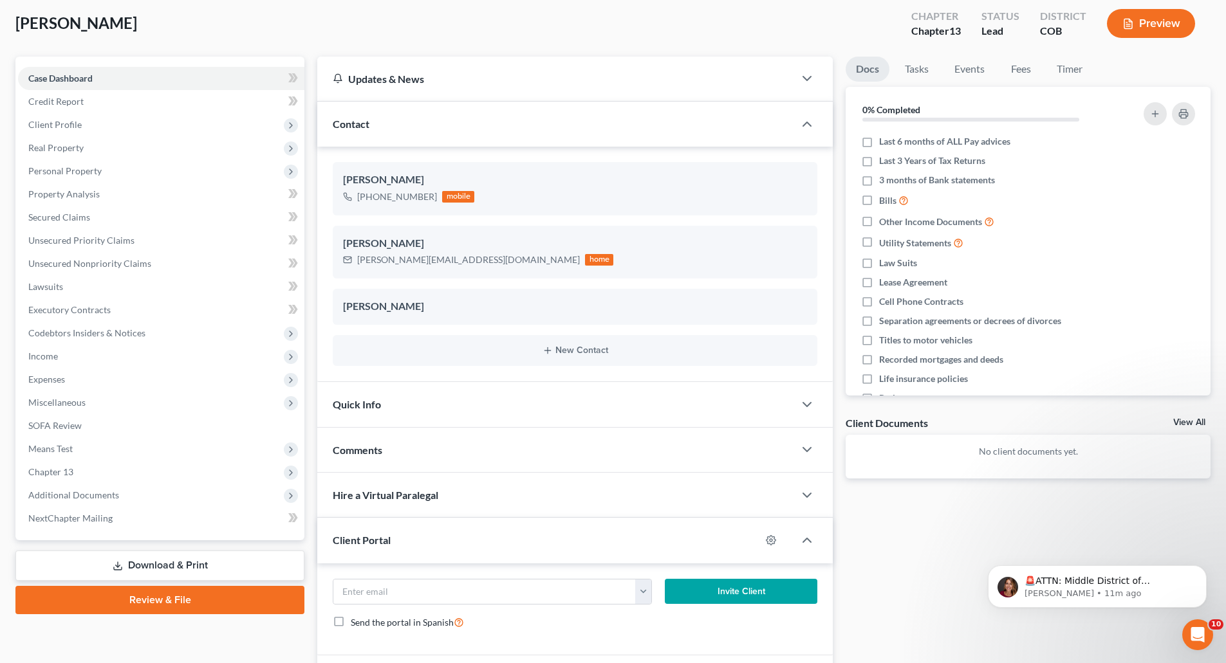
click at [727, 589] on button "Invite Client" at bounding box center [741, 592] width 153 height 26
click at [408, 583] on input "email" at bounding box center [484, 592] width 302 height 24
paste input "trevor@totaldoorlogistics.com"
type input "trevor@totaldoorlogistics.com"
click at [727, 584] on button "Invite Client" at bounding box center [741, 592] width 153 height 26
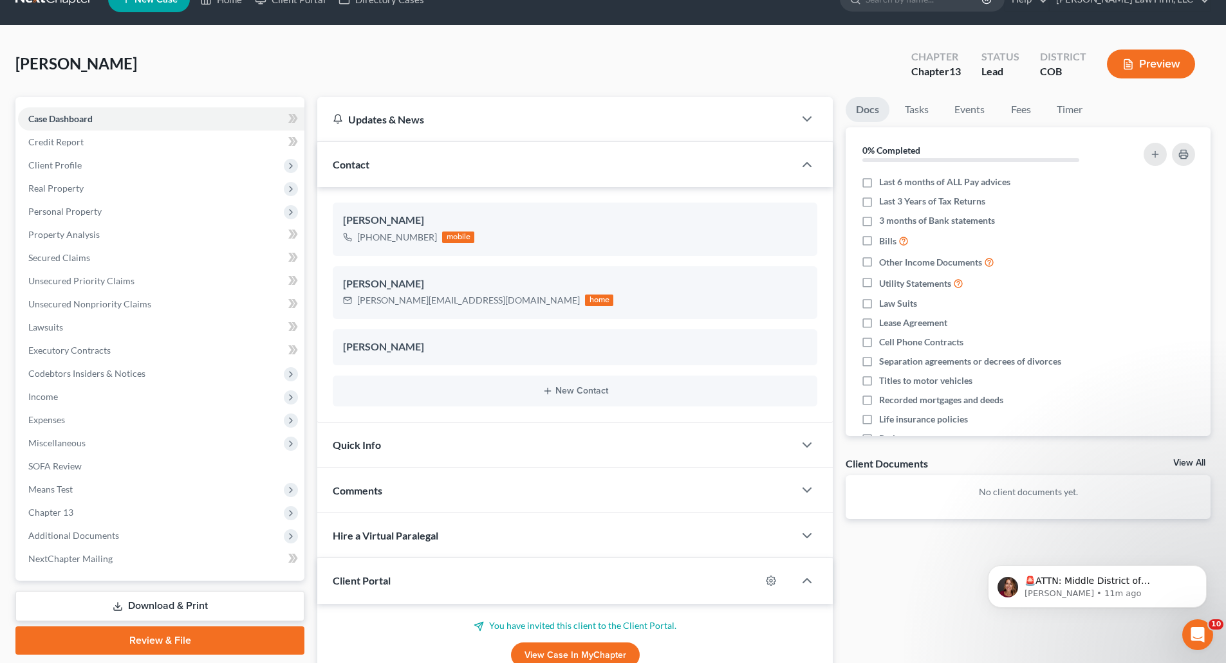
scroll to position [0, 0]
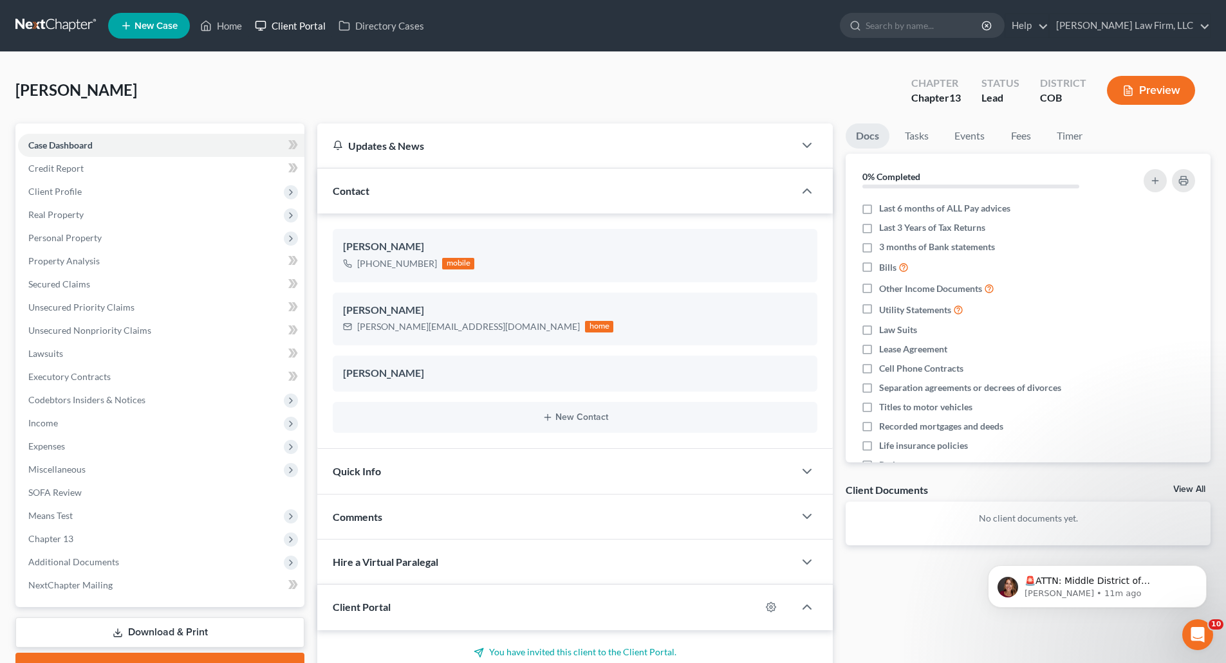
click at [282, 26] on link "Client Portal" at bounding box center [290, 25] width 84 height 23
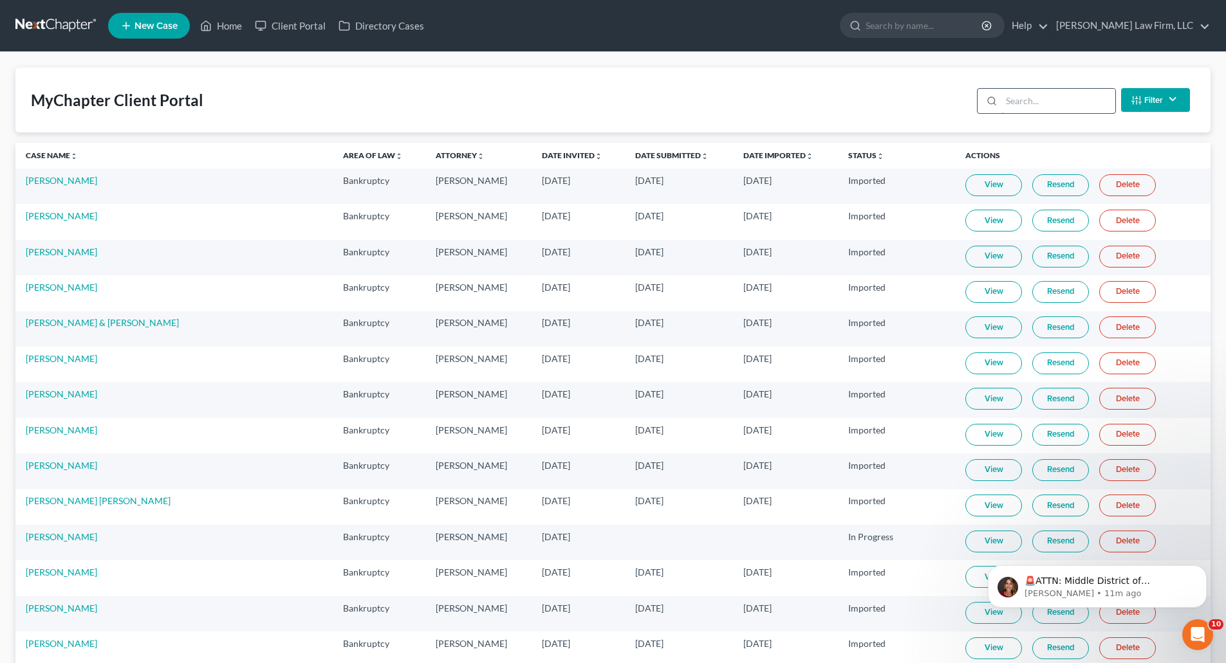
click at [1090, 96] on input "search" at bounding box center [1058, 101] width 114 height 24
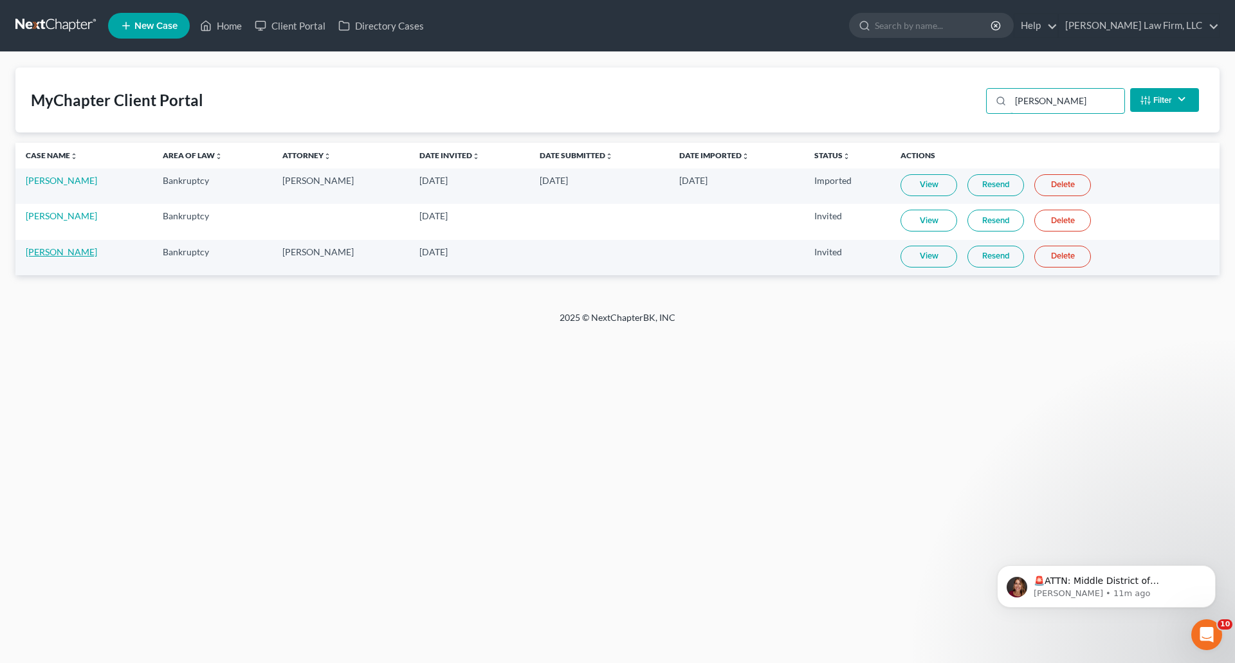
type input "[PERSON_NAME]"
click at [27, 250] on link "Trevor Lee" at bounding box center [61, 251] width 71 height 11
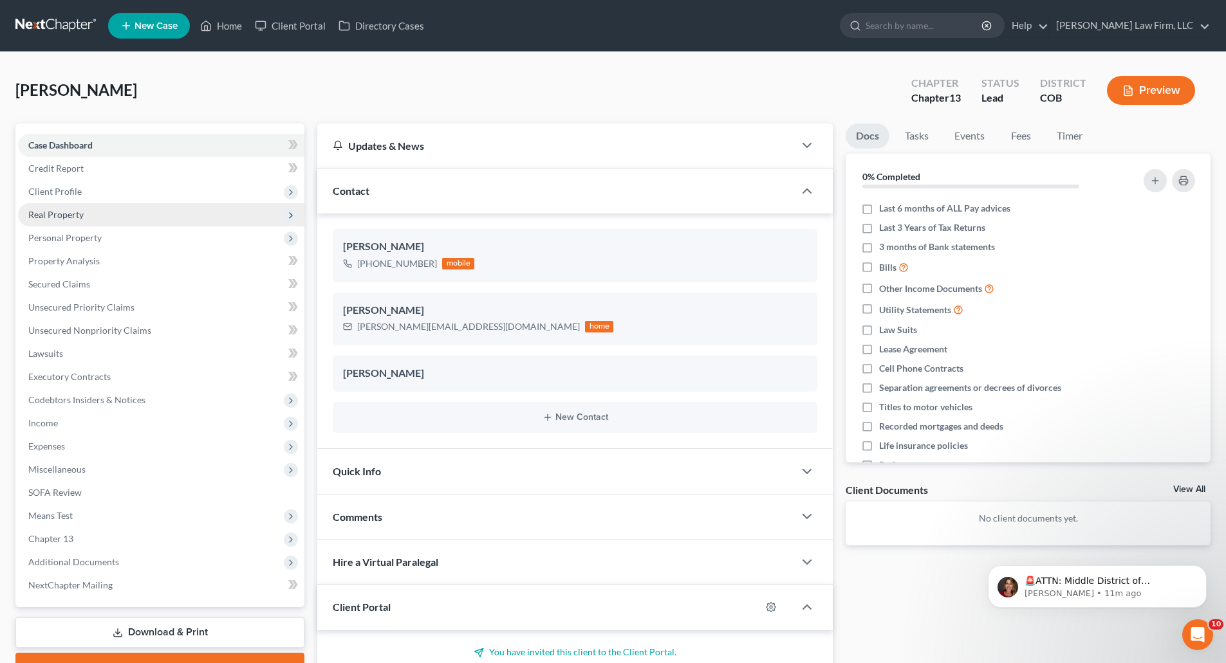
click at [67, 225] on span "Real Property" at bounding box center [161, 214] width 286 height 23
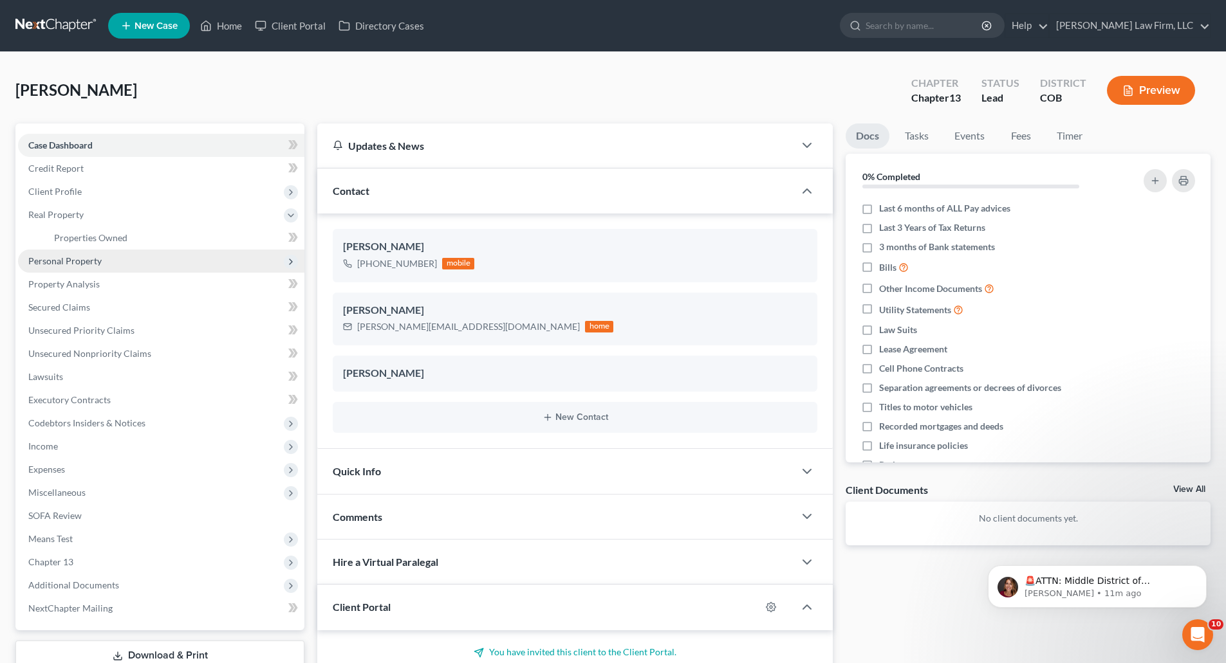
click at [80, 261] on span "Personal Property" at bounding box center [64, 260] width 73 height 11
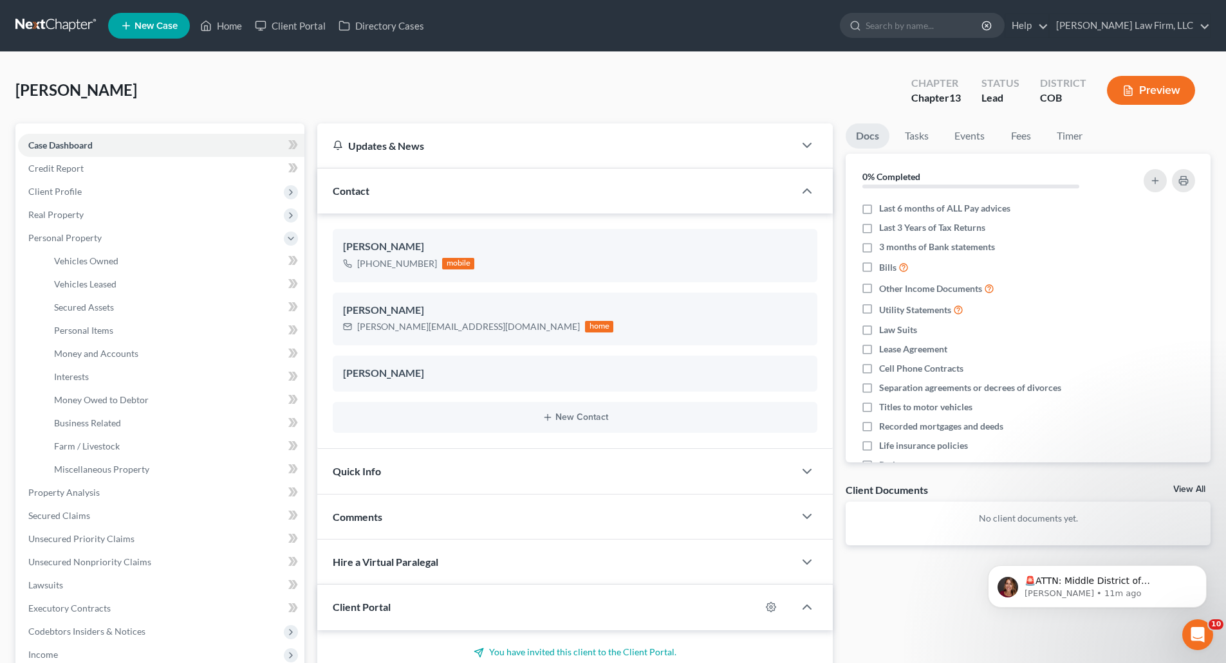
click at [41, 22] on link at bounding box center [56, 25] width 82 height 23
